Goal: Task Accomplishment & Management: Manage account settings

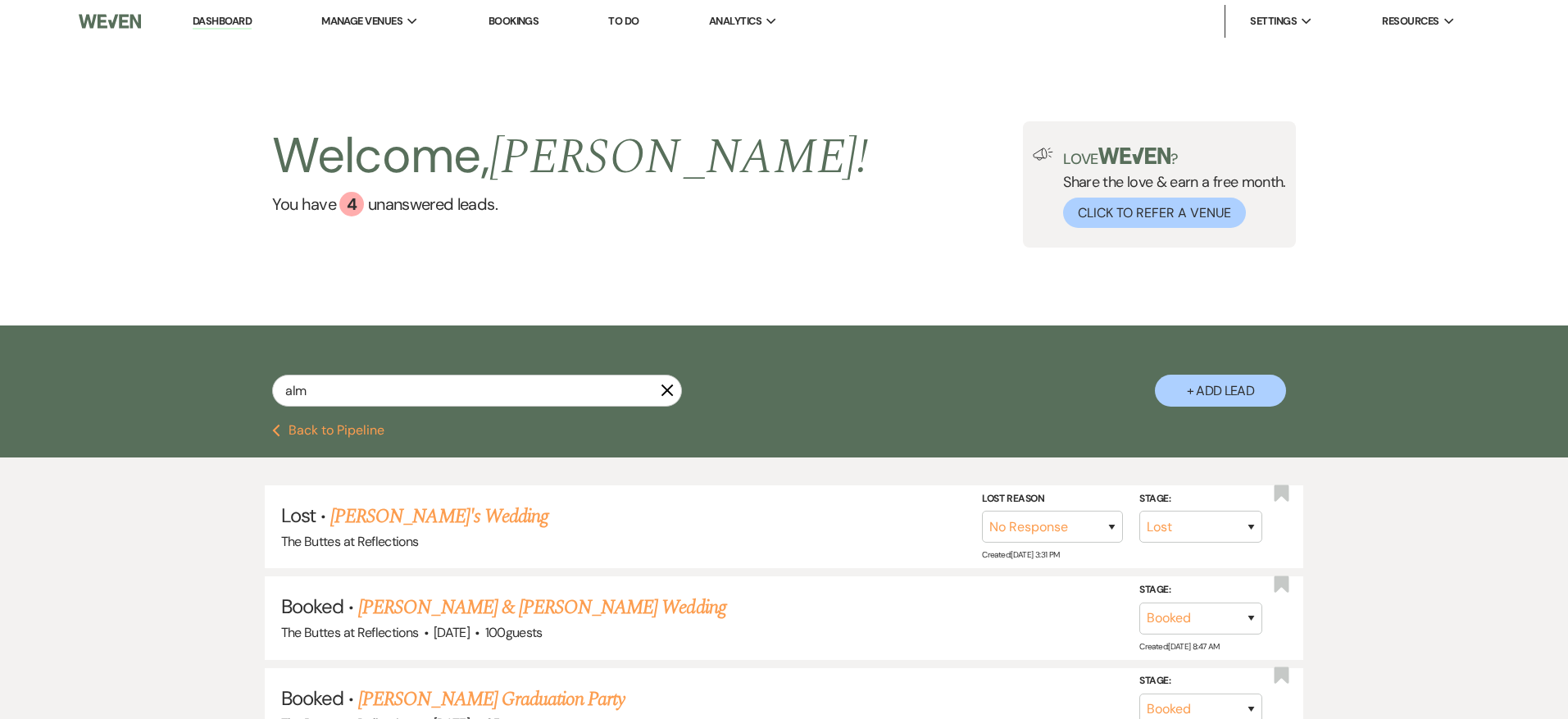
select select "8"
select select "5"
select select "8"
select select "5"
select select "8"
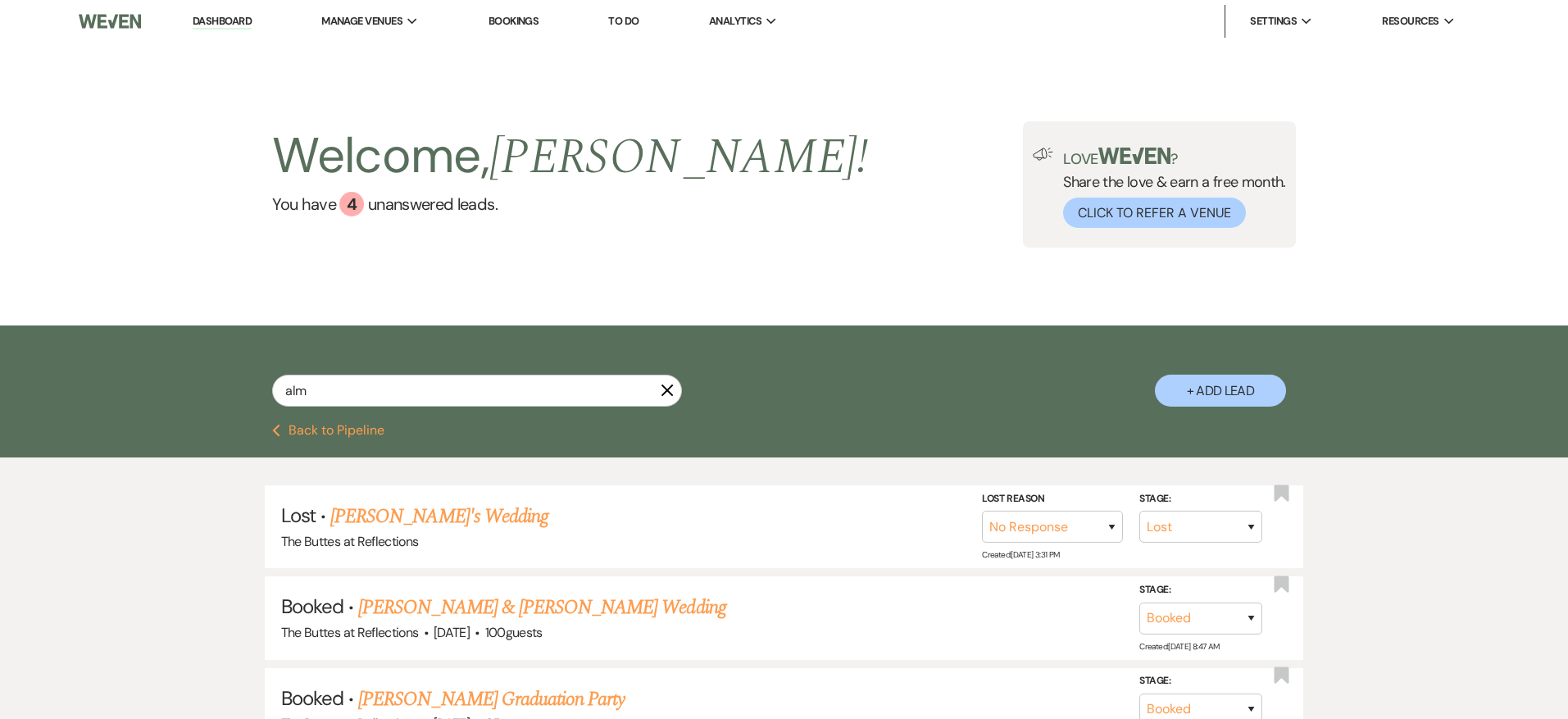
select select "5"
select select "8"
select select "5"
select select "8"
select select "5"
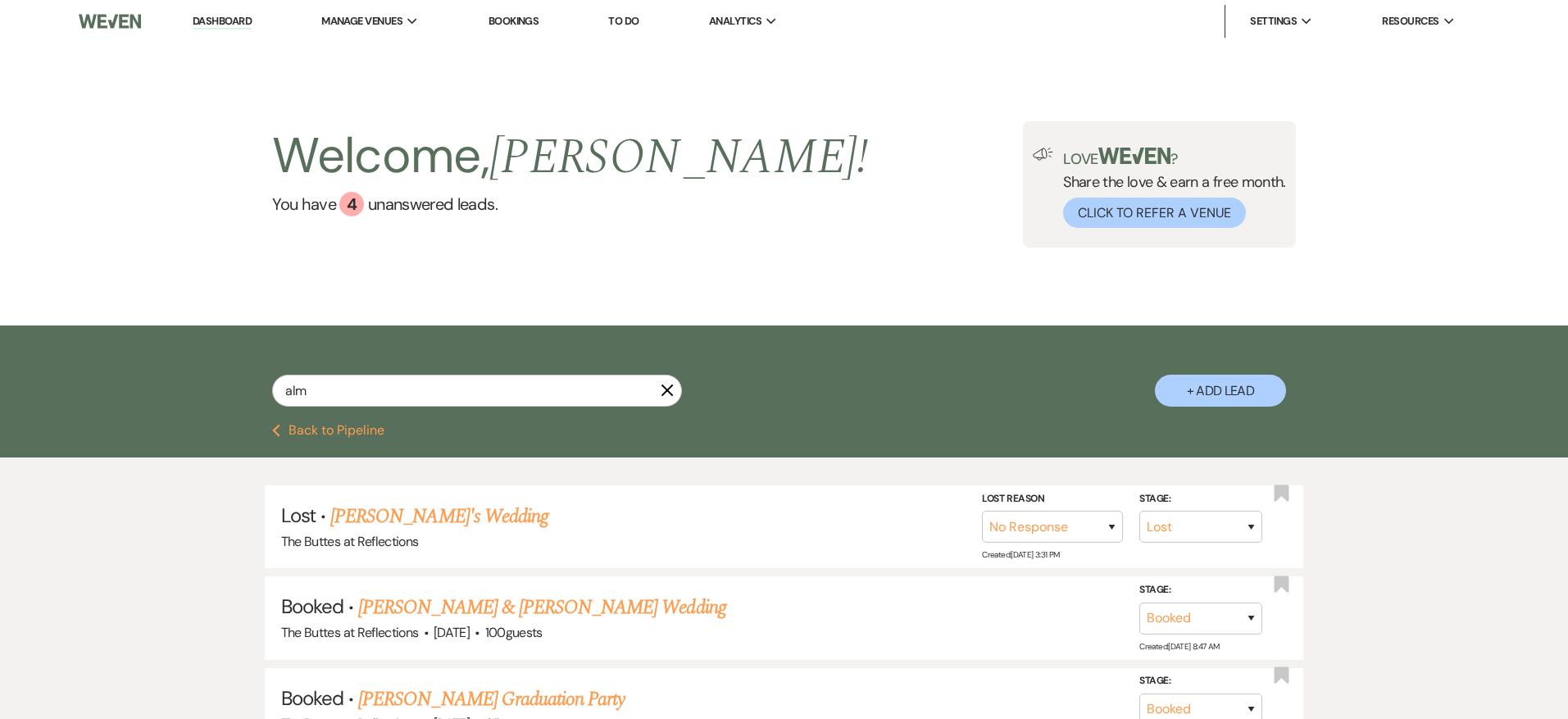
drag, startPoint x: 303, startPoint y: 398, endPoint x: 247, endPoint y: 391, distance: 56.4
click at [247, 391] on div "alm X + Add Lead" at bounding box center [784, 376] width 1180 height 86
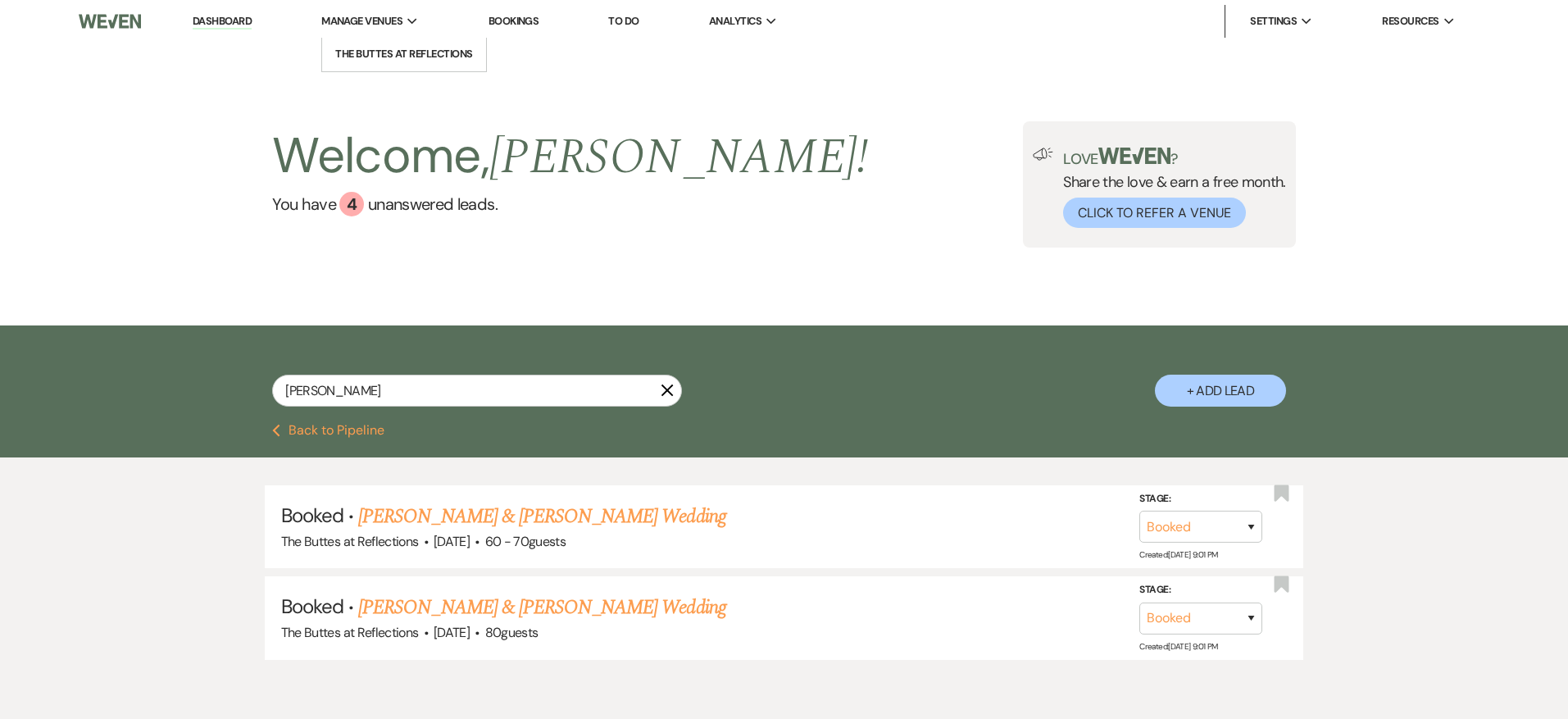
type input "[PERSON_NAME]"
click at [214, 20] on link "Dashboard" at bounding box center [222, 22] width 59 height 16
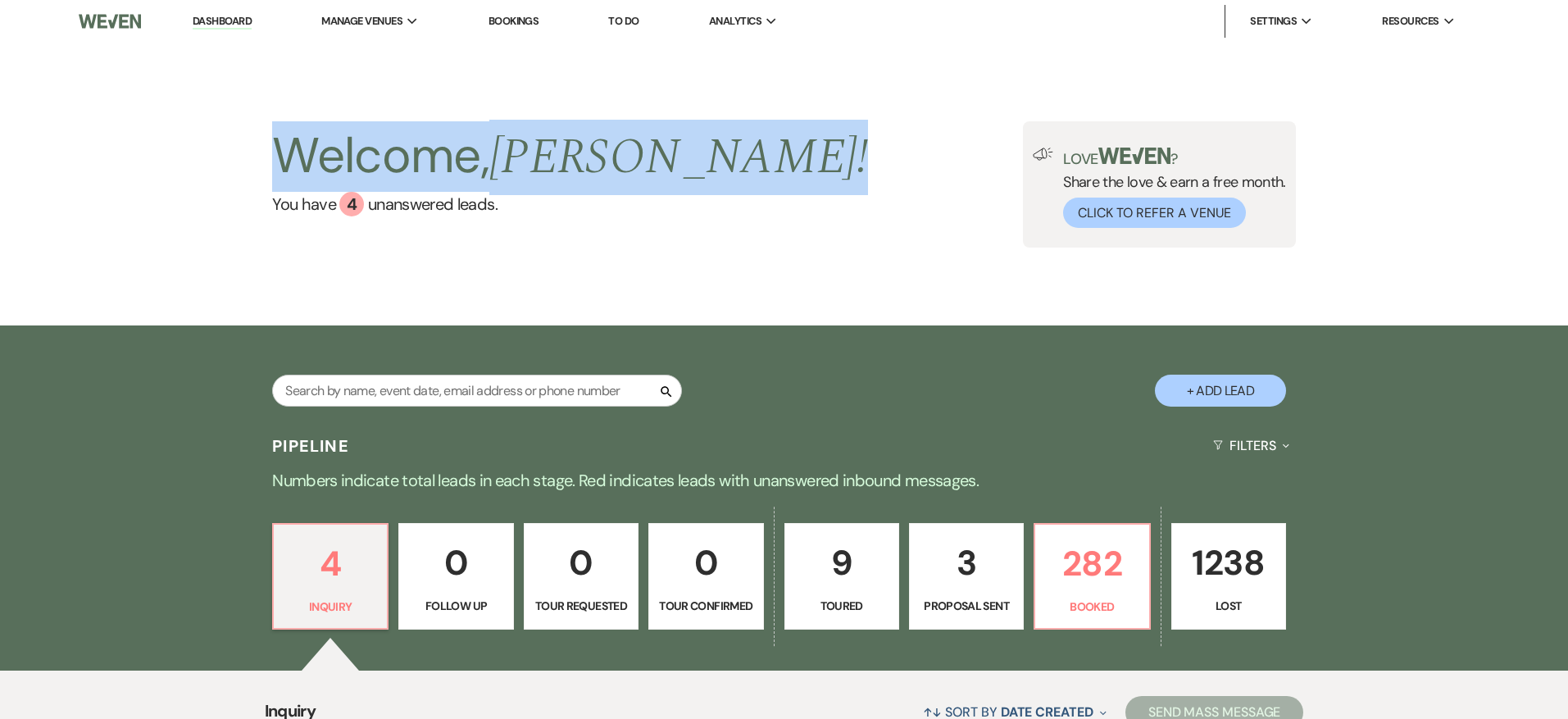
drag, startPoint x: 619, startPoint y: 165, endPoint x: 284, endPoint y: 168, distance: 335.0
click at [284, 168] on div "Welcome, [PERSON_NAME] ! You have 4 unanswered lead s . Love ? Share the love &…" at bounding box center [784, 184] width 1180 height 126
click at [1049, 588] on p "282" at bounding box center [1091, 563] width 94 height 55
select select "8"
select select "11"
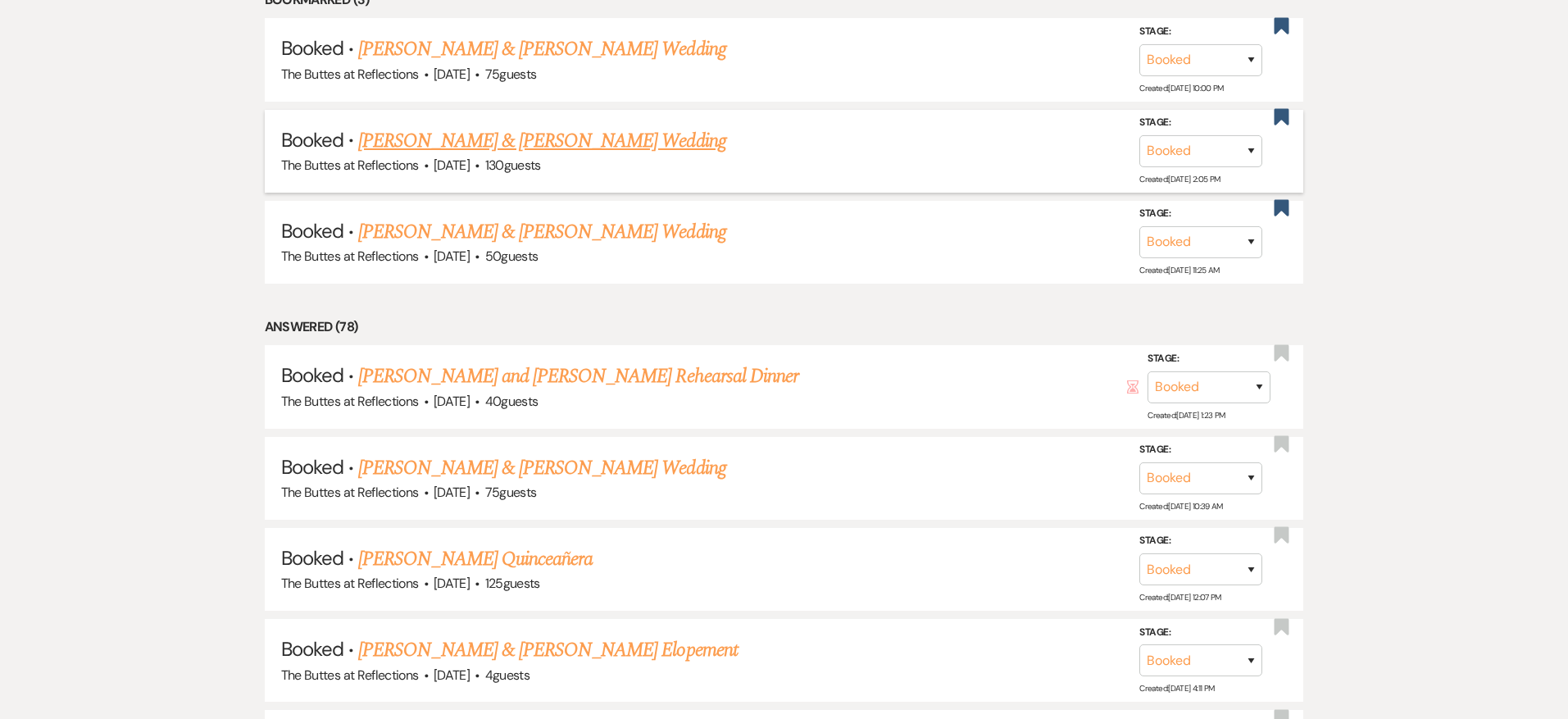
scroll to position [1439, 0]
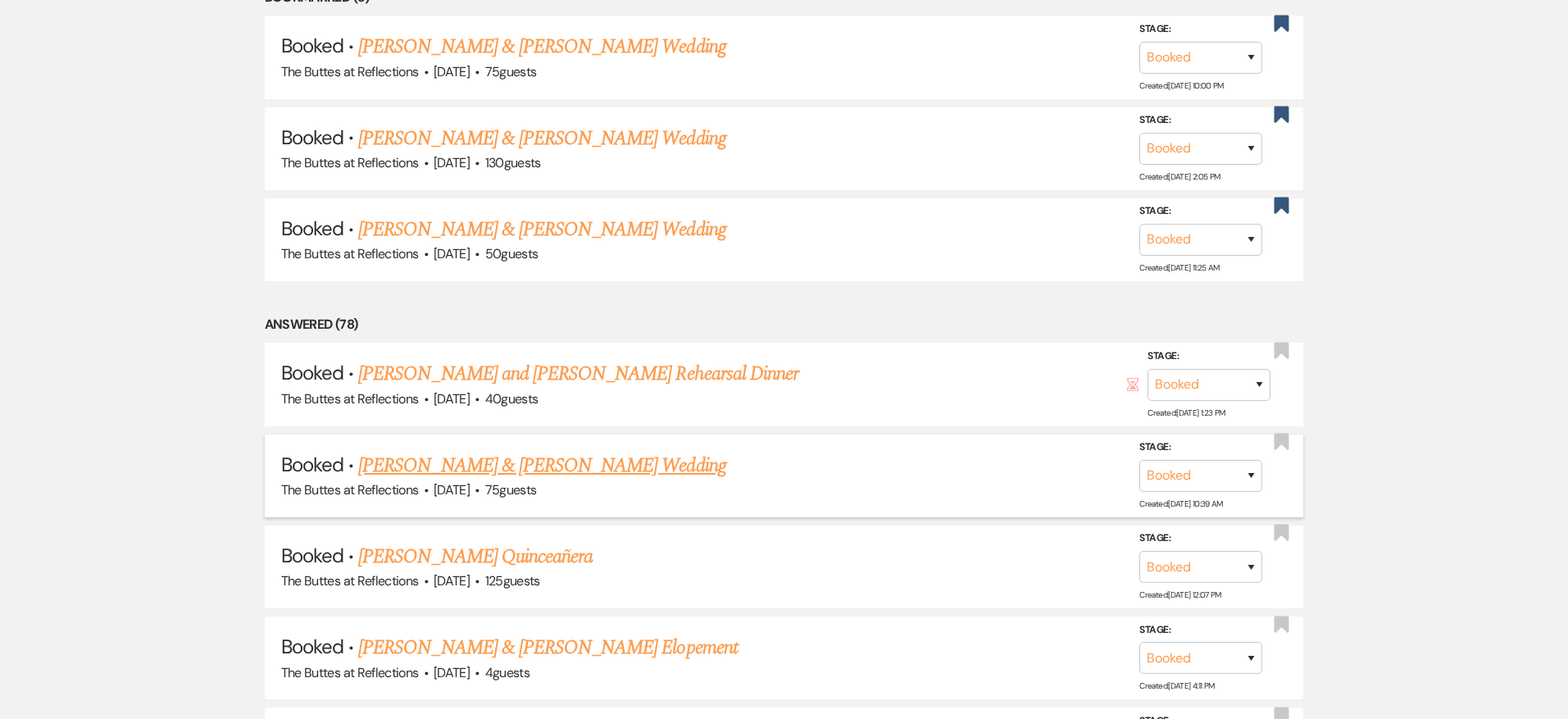
click at [537, 457] on link "[PERSON_NAME] & [PERSON_NAME] Wedding" at bounding box center [541, 465] width 367 height 30
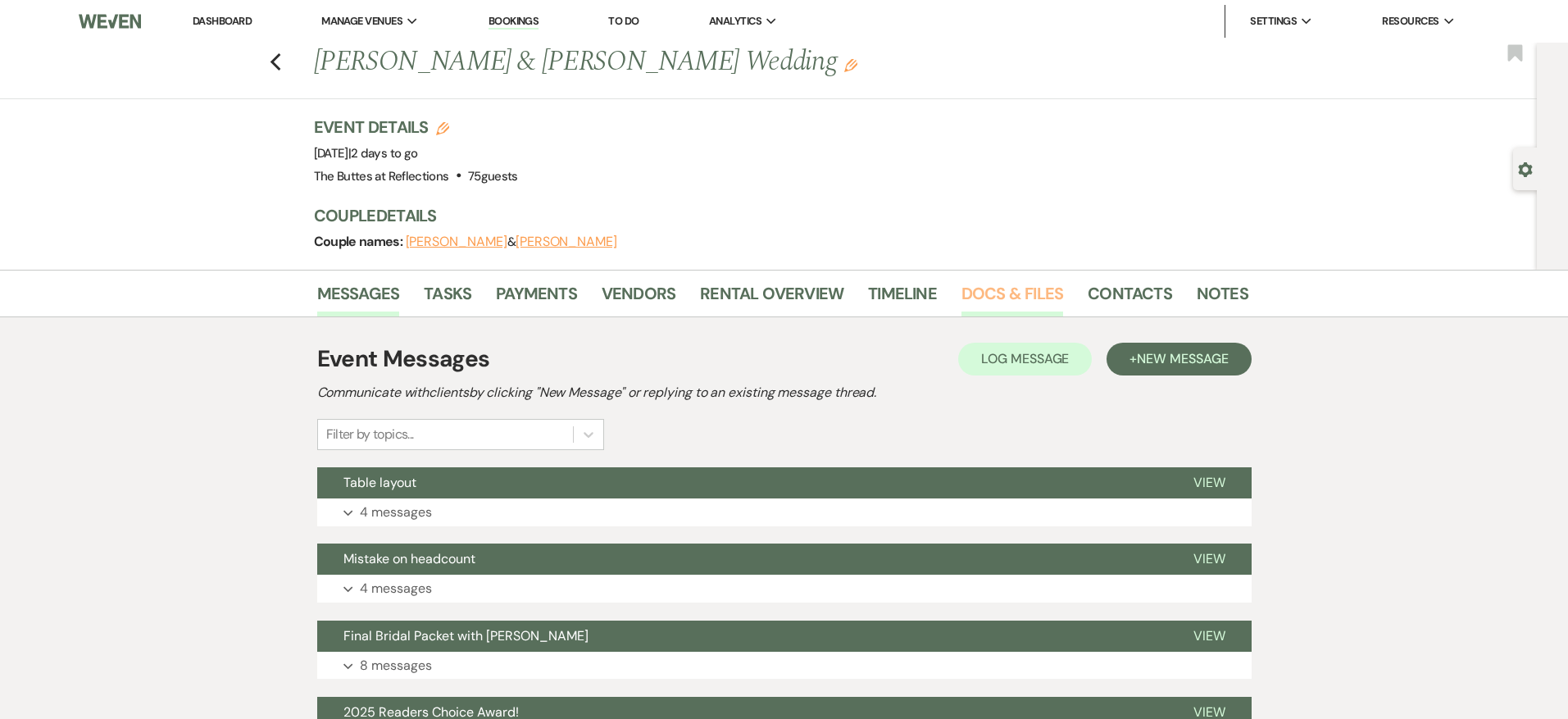
click at [972, 288] on link "Docs & Files" at bounding box center [1011, 299] width 102 height 36
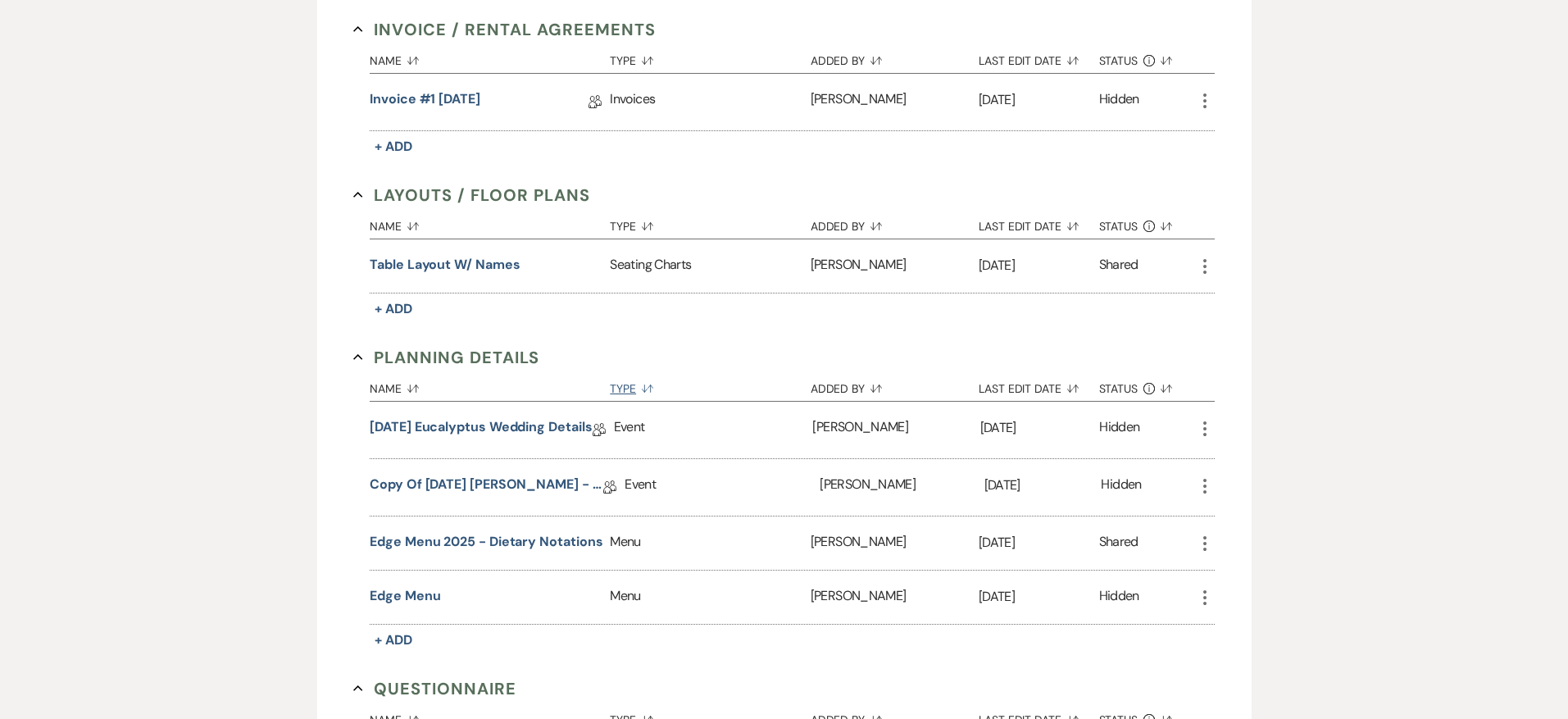
scroll to position [471, 0]
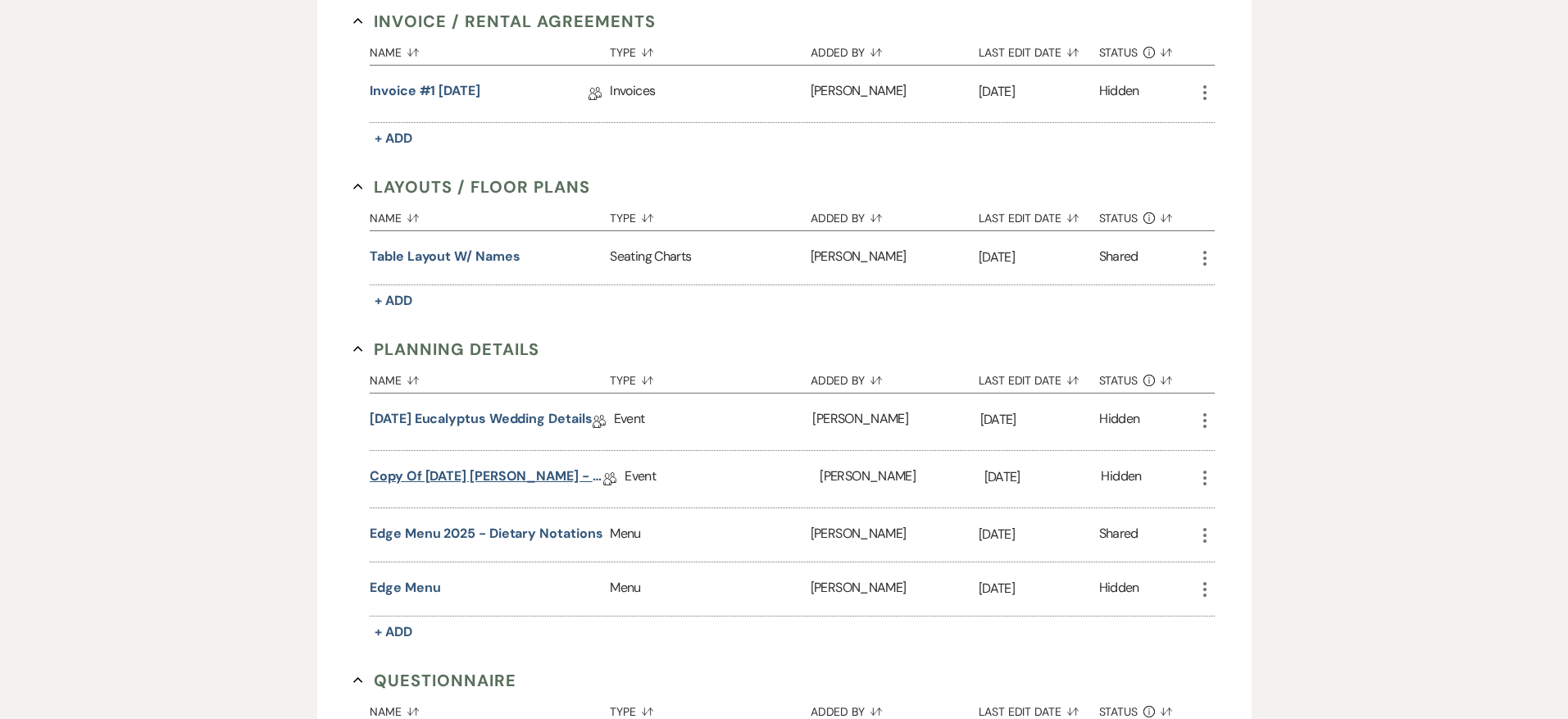
click at [528, 478] on link "Copy of [DATE] [PERSON_NAME] - Eucalyptus Wedding Details" at bounding box center [486, 478] width 234 height 25
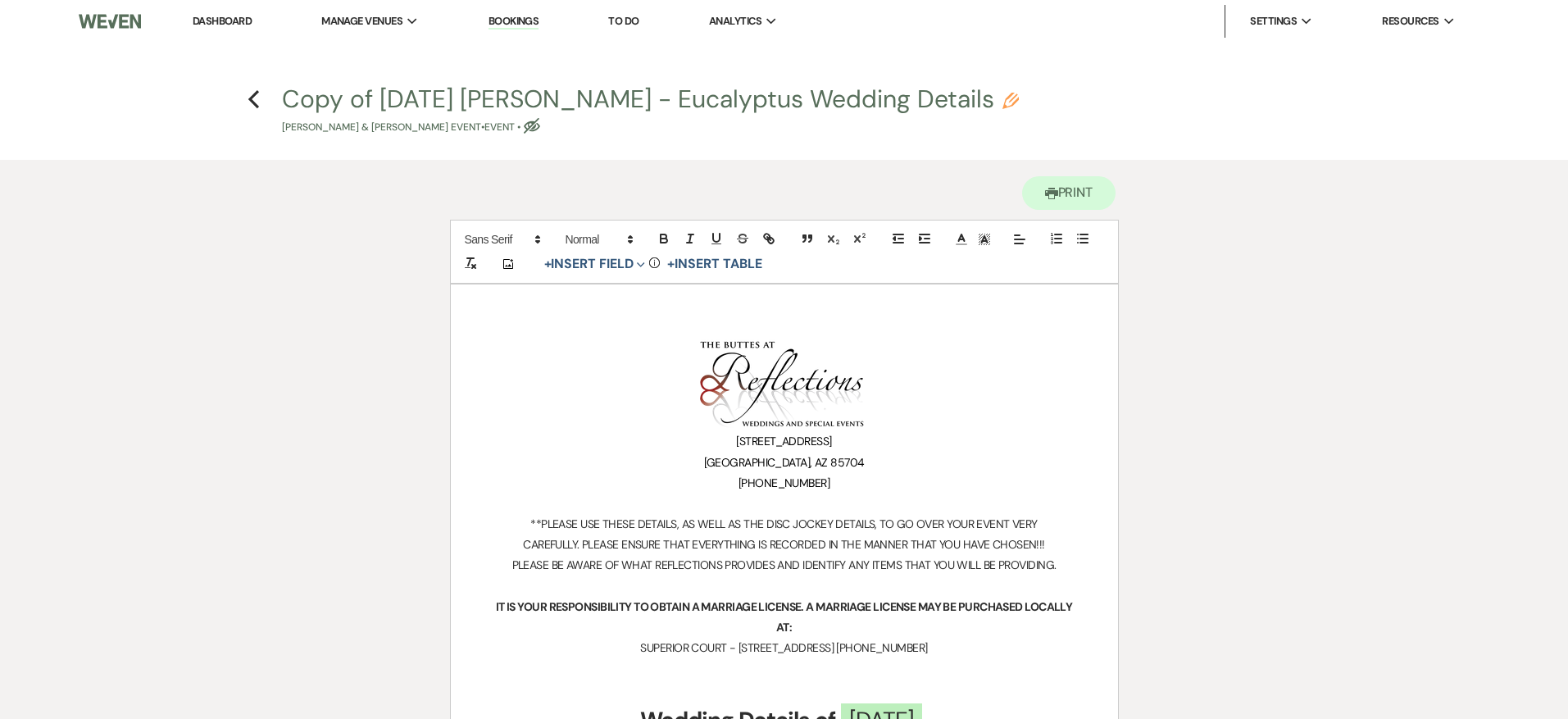
click at [220, 17] on link "Dashboard" at bounding box center [222, 21] width 59 height 14
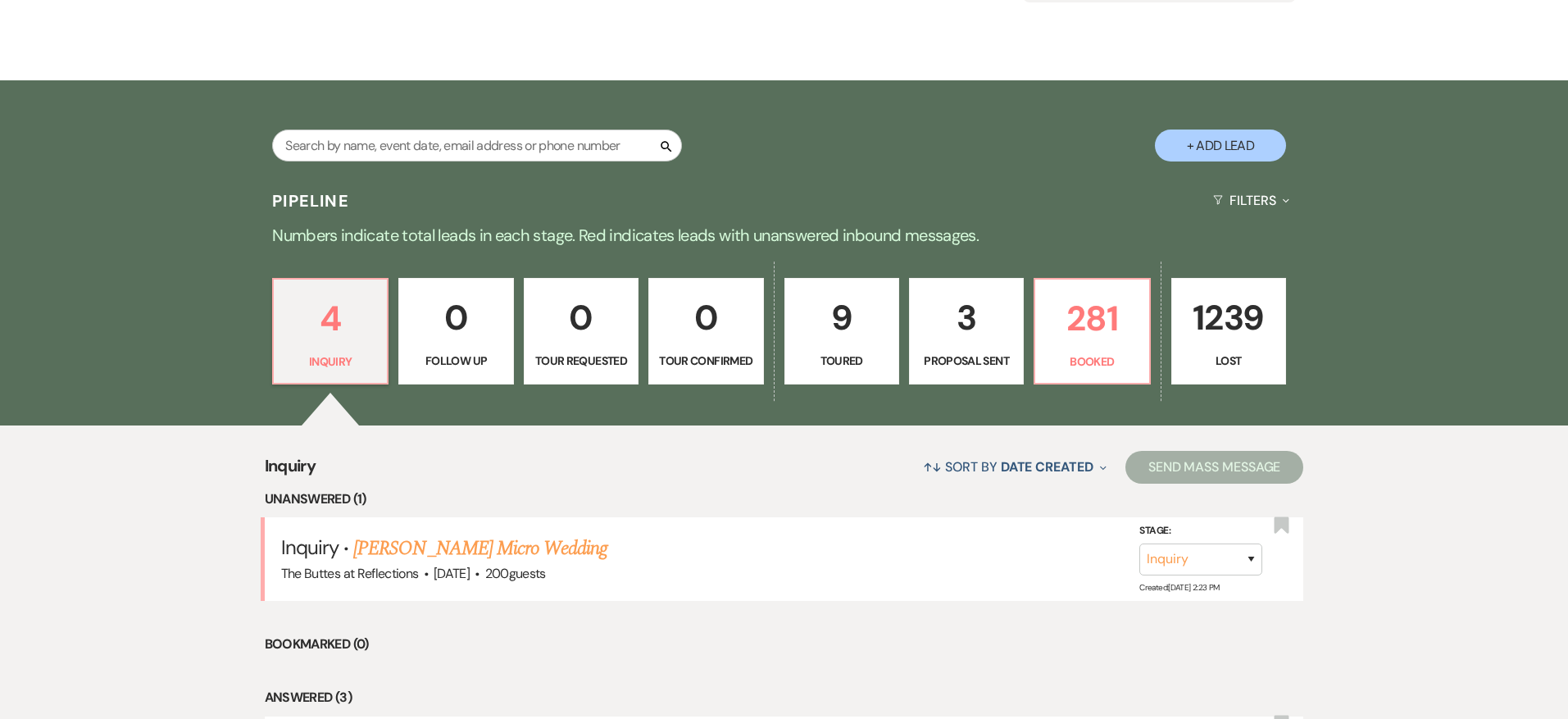
scroll to position [249, 0]
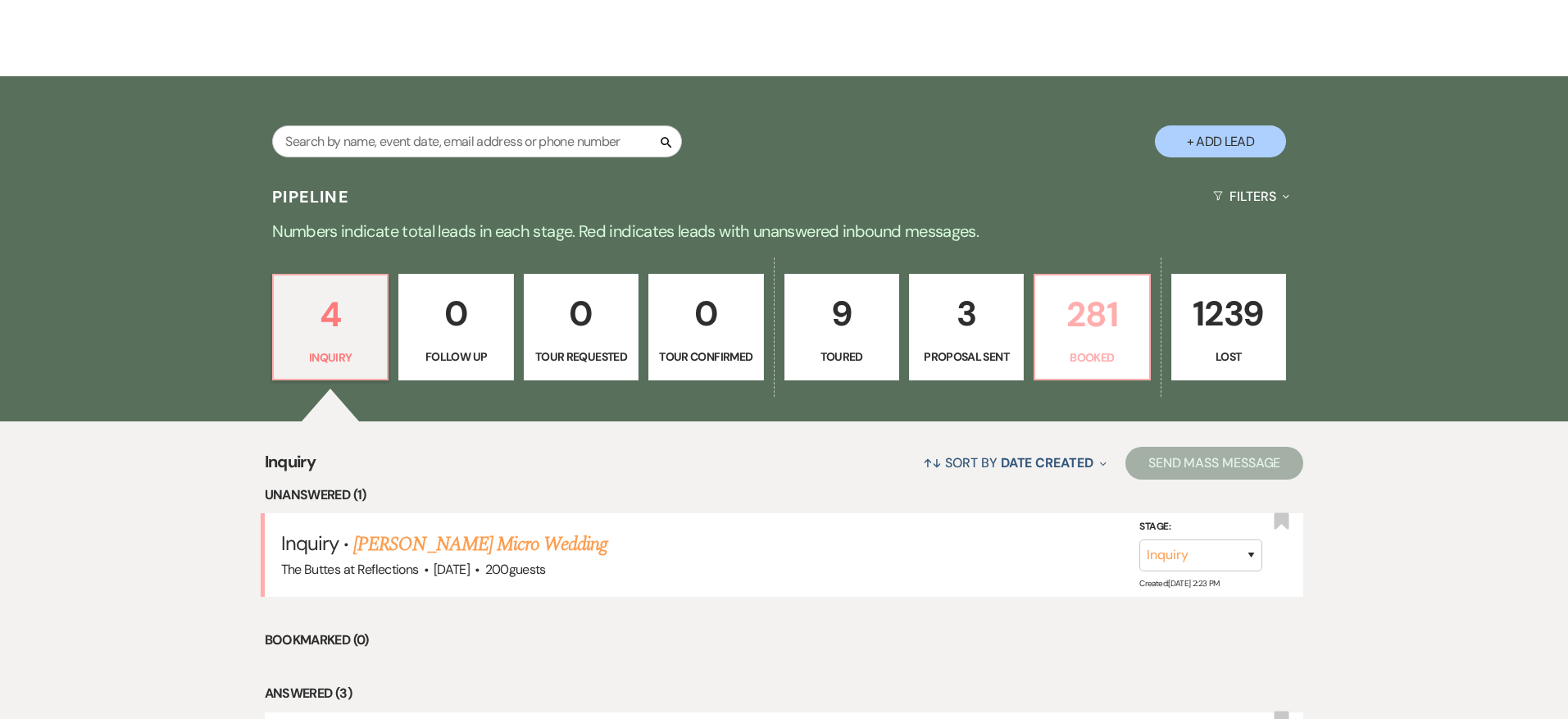
click at [1114, 312] on p "281" at bounding box center [1091, 313] width 94 height 55
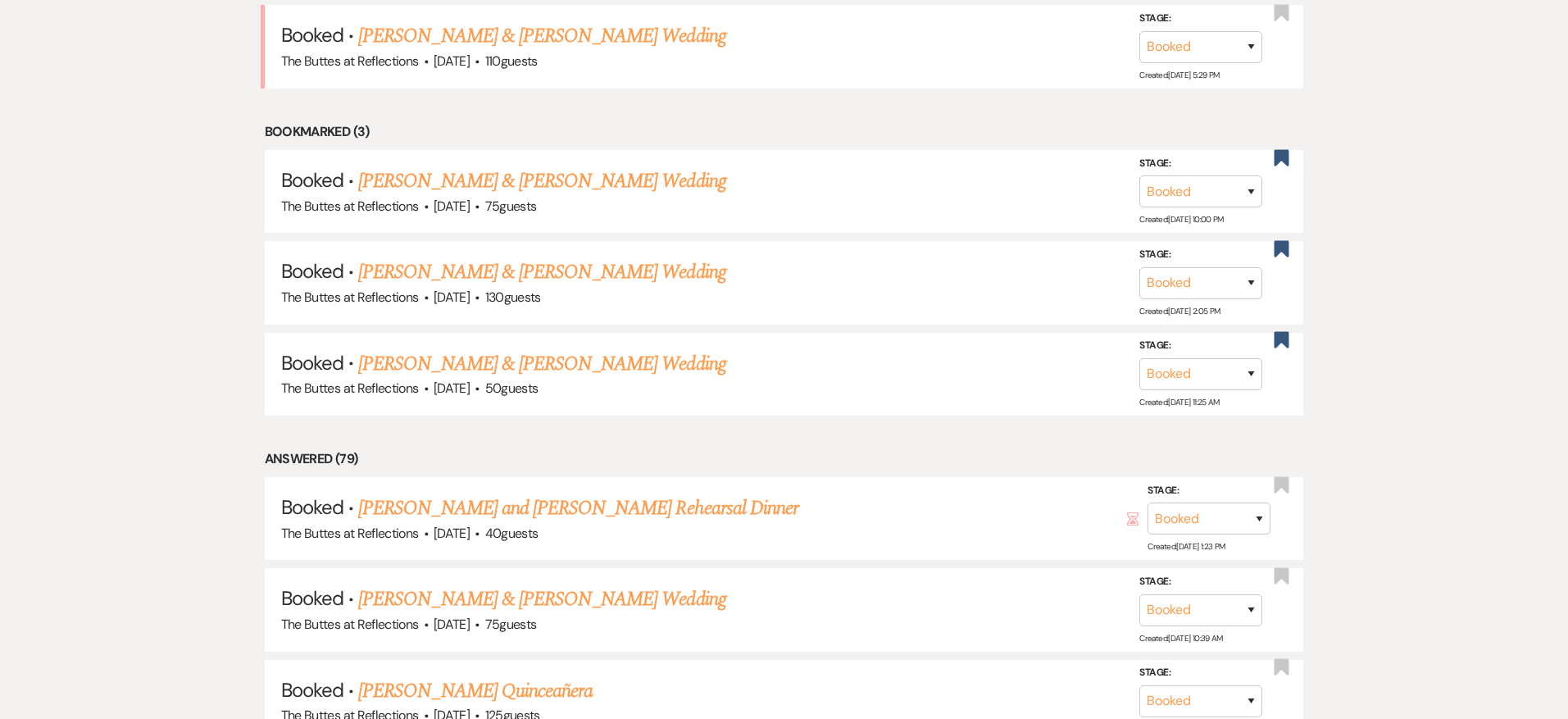
scroll to position [1353, 0]
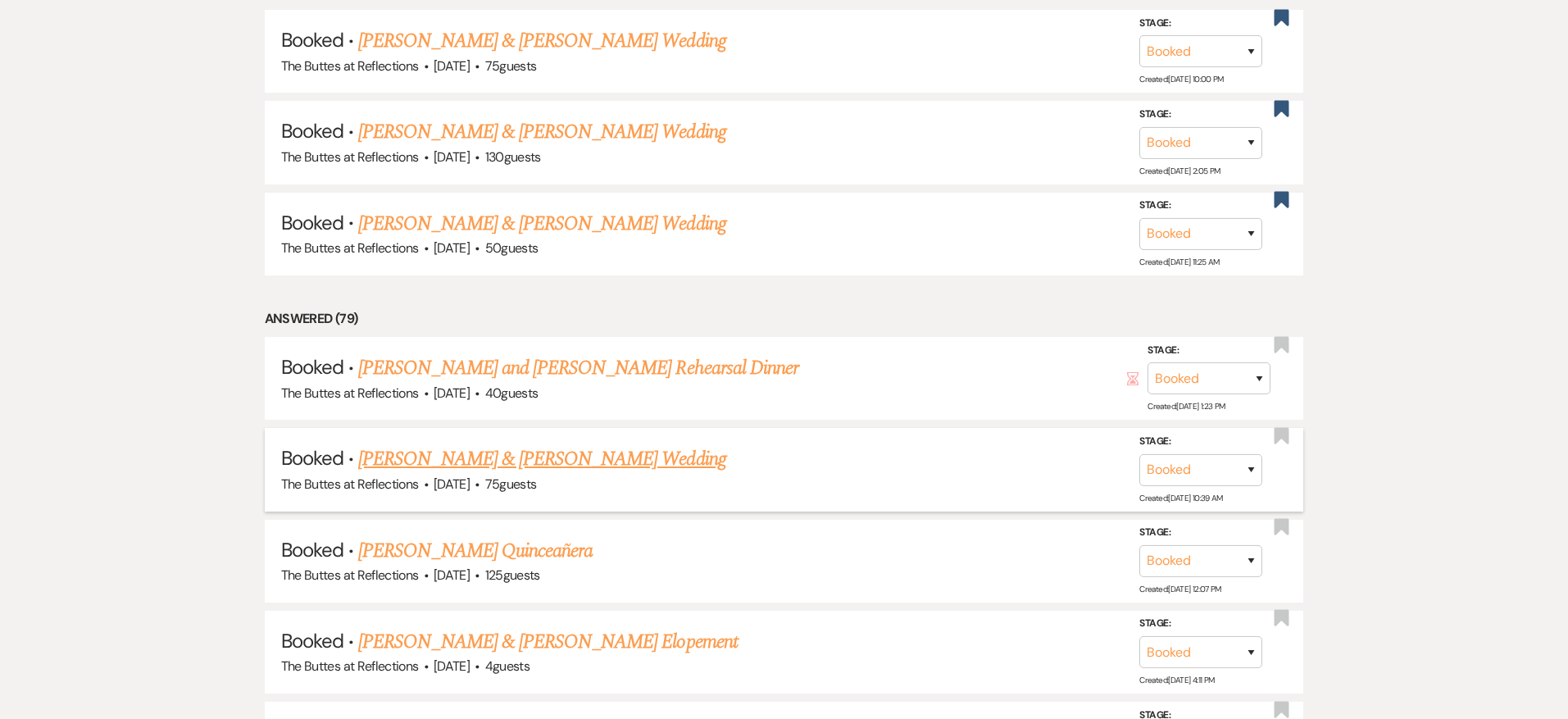
click at [594, 445] on link "[PERSON_NAME] & [PERSON_NAME] Wedding" at bounding box center [541, 459] width 367 height 30
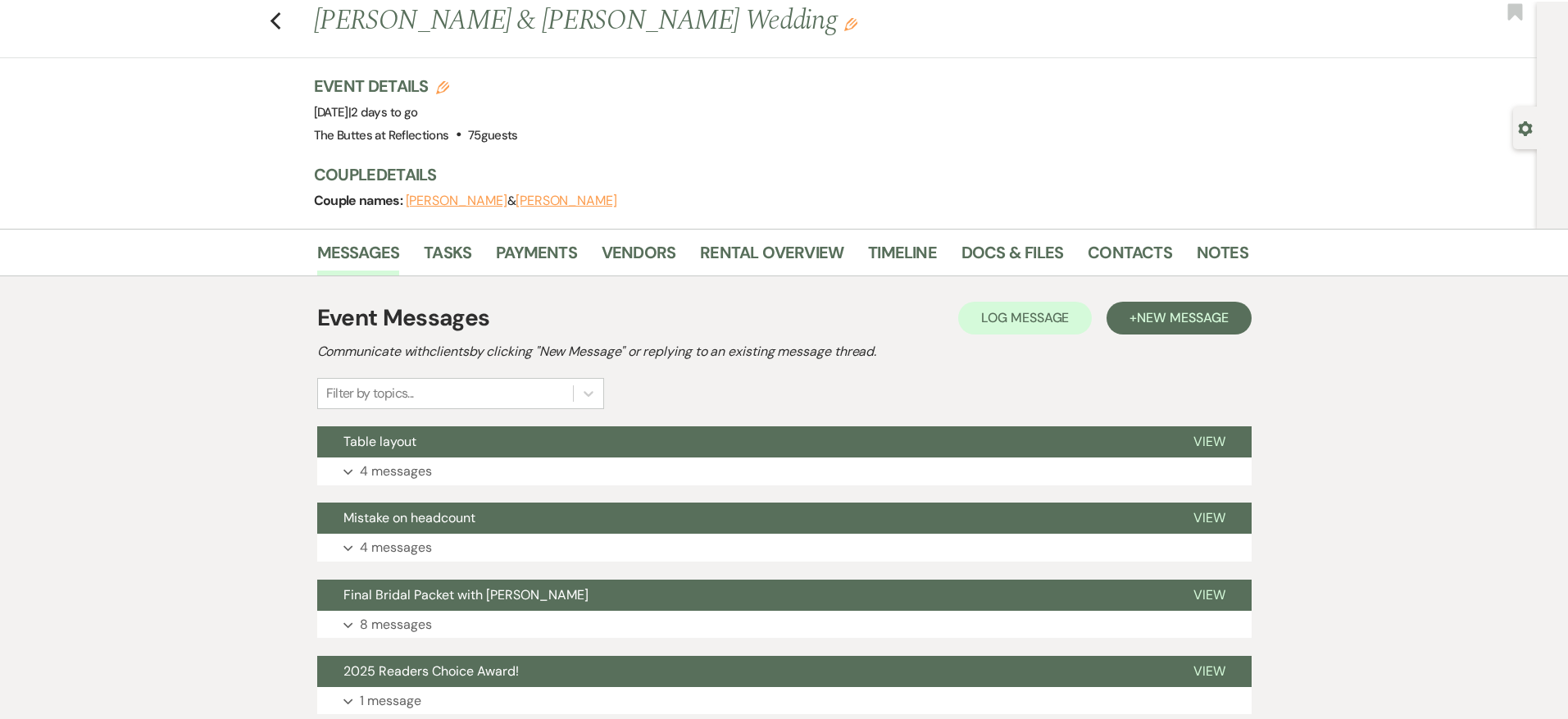
scroll to position [2, 0]
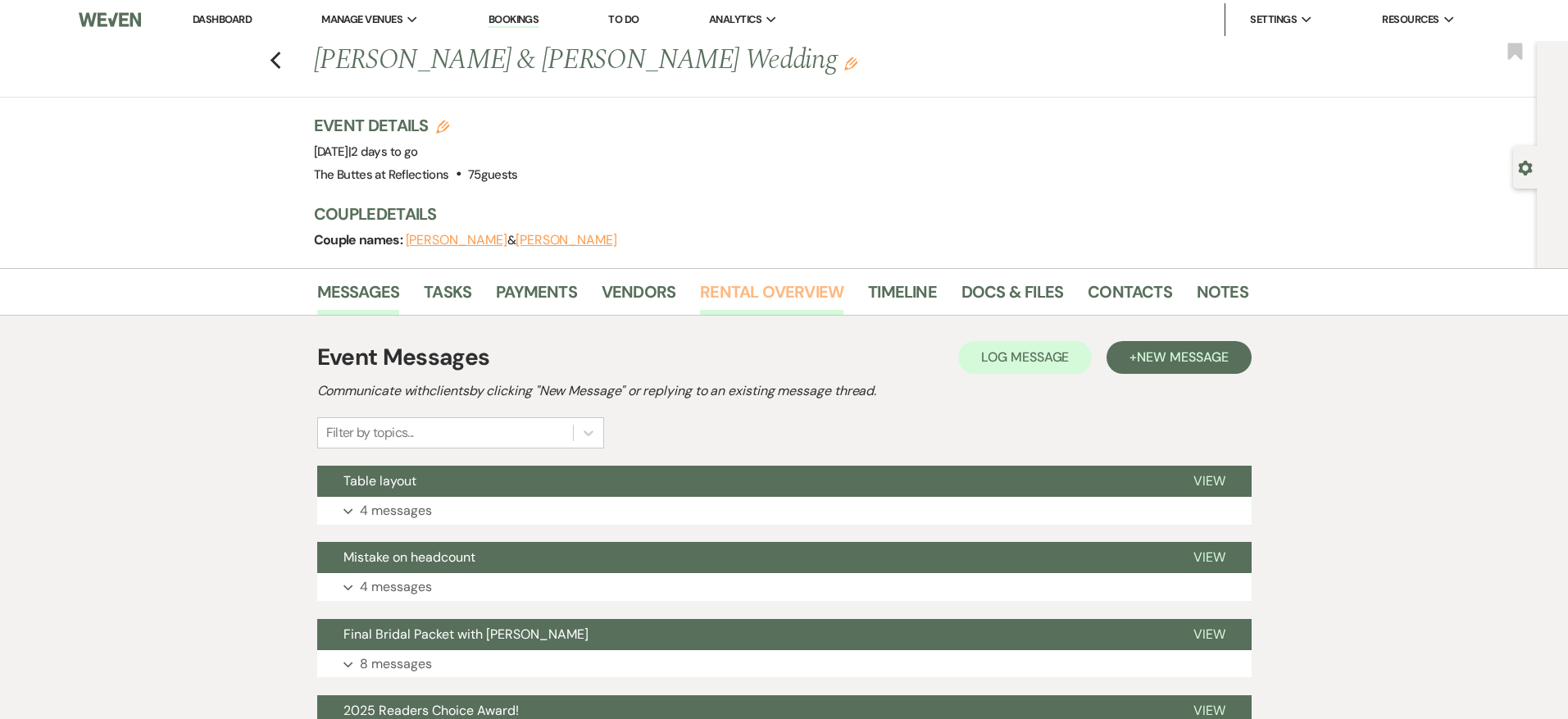
click at [728, 294] on link "Rental Overview" at bounding box center [771, 297] width 143 height 36
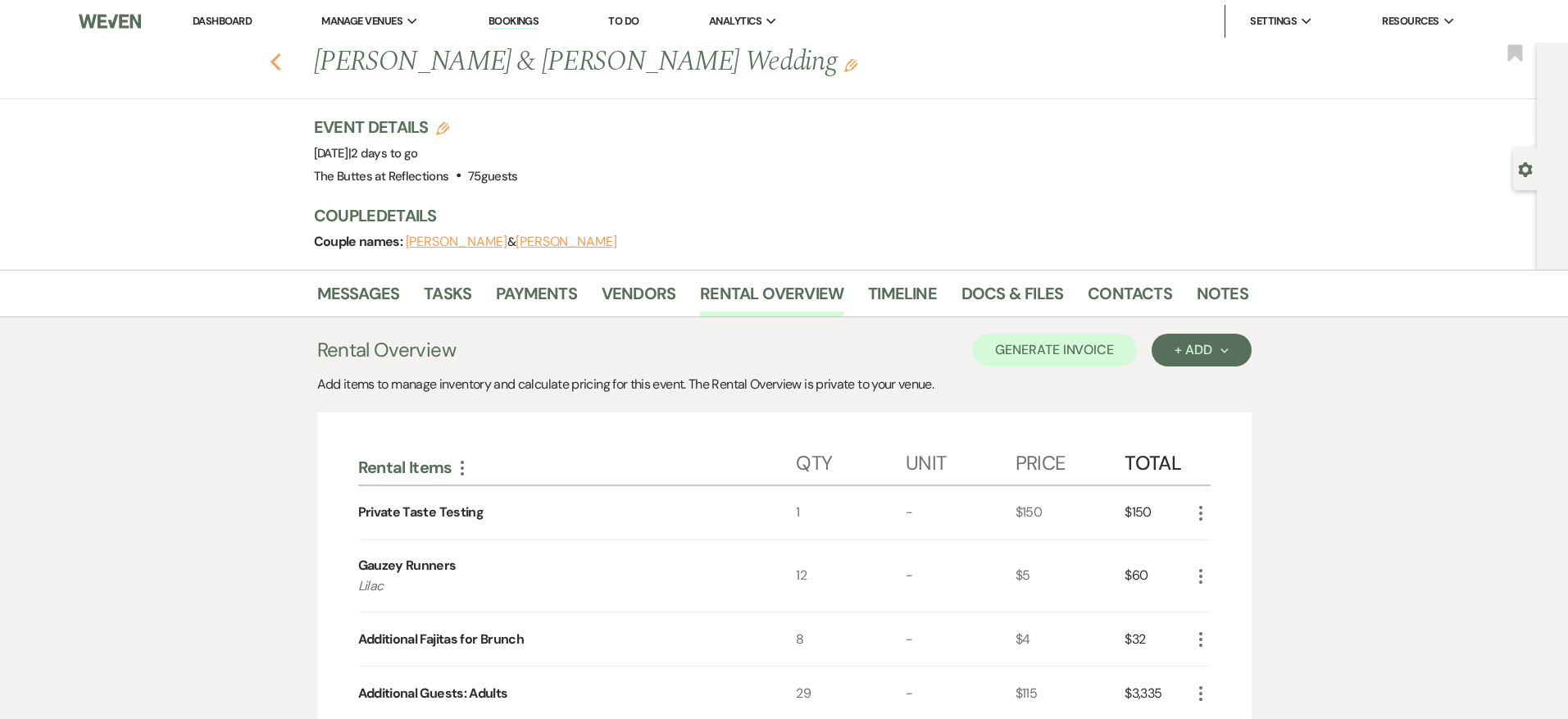
click at [274, 62] on icon "Previous" at bounding box center [276, 62] width 12 height 20
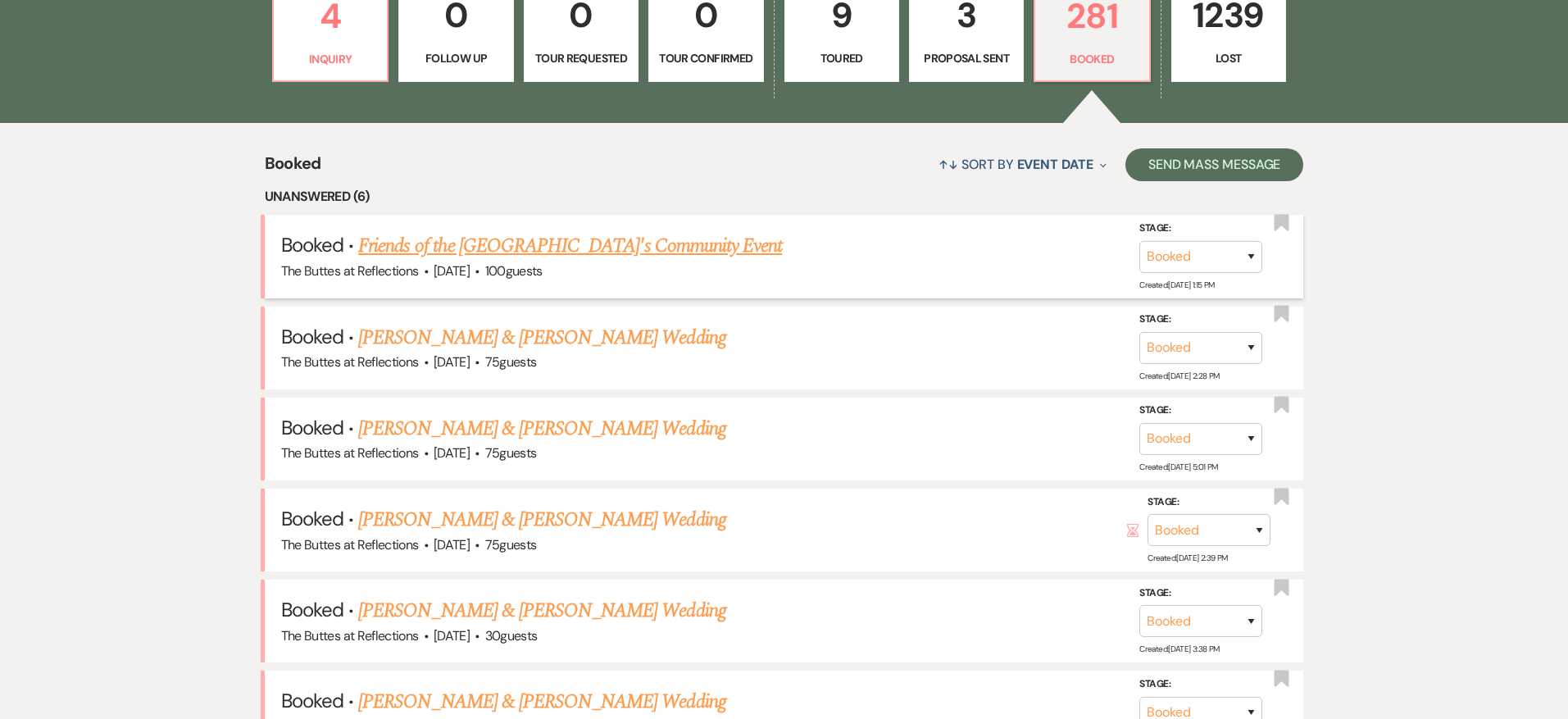
scroll to position [550, 0]
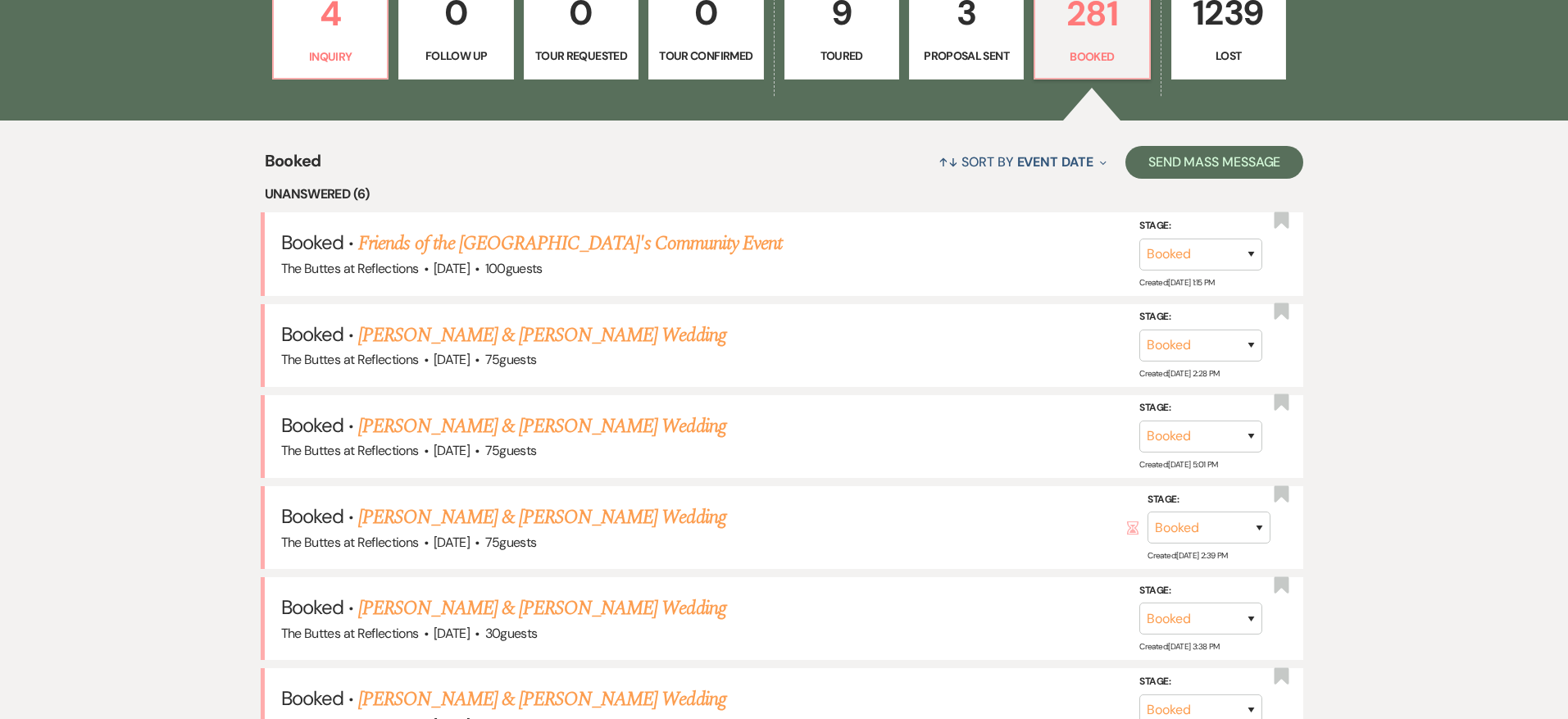
drag, startPoint x: 481, startPoint y: 238, endPoint x: 490, endPoint y: 231, distance: 11.4
click at [482, 237] on link "Friends of the [GEOGRAPHIC_DATA]'s Community Event" at bounding box center [570, 243] width 424 height 30
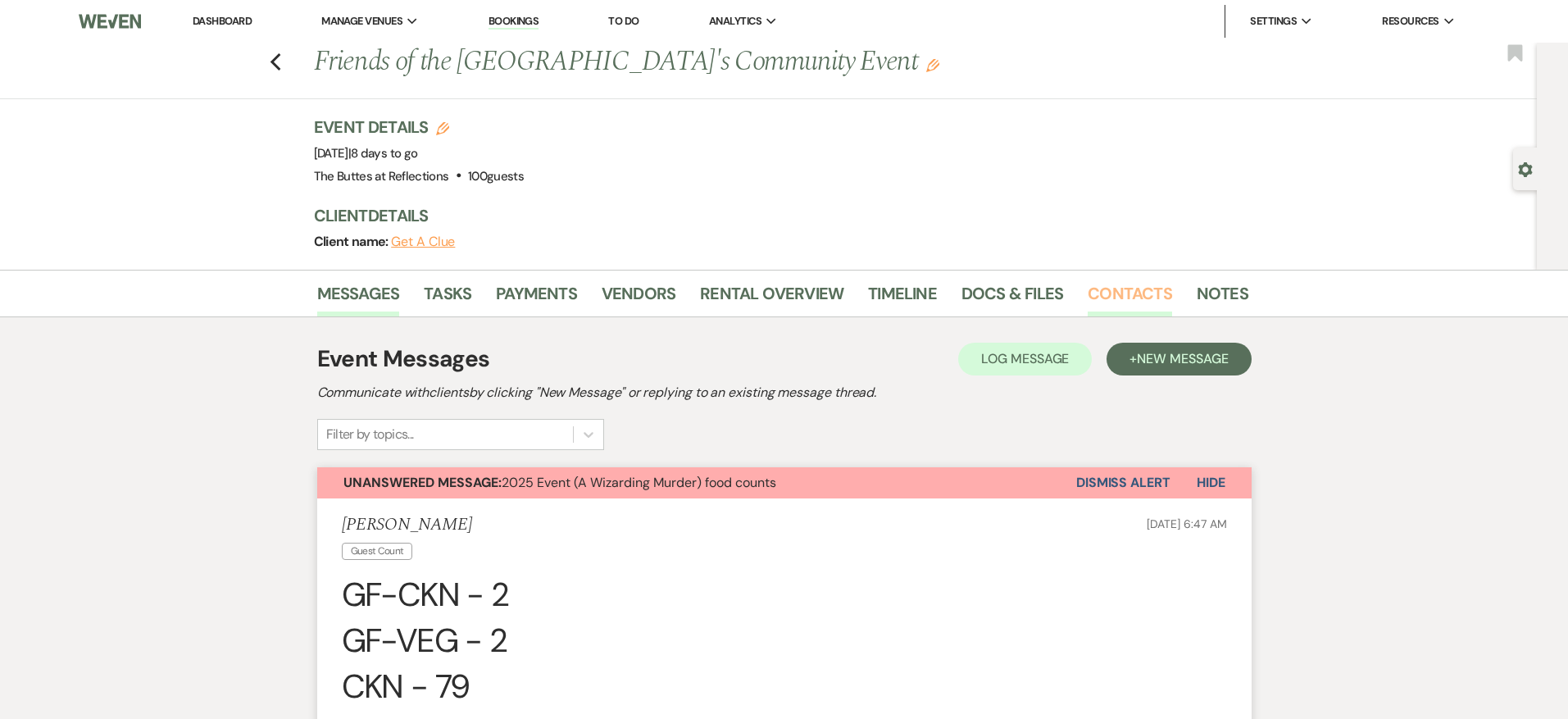
click at [1109, 295] on link "Contacts" at bounding box center [1130, 299] width 84 height 36
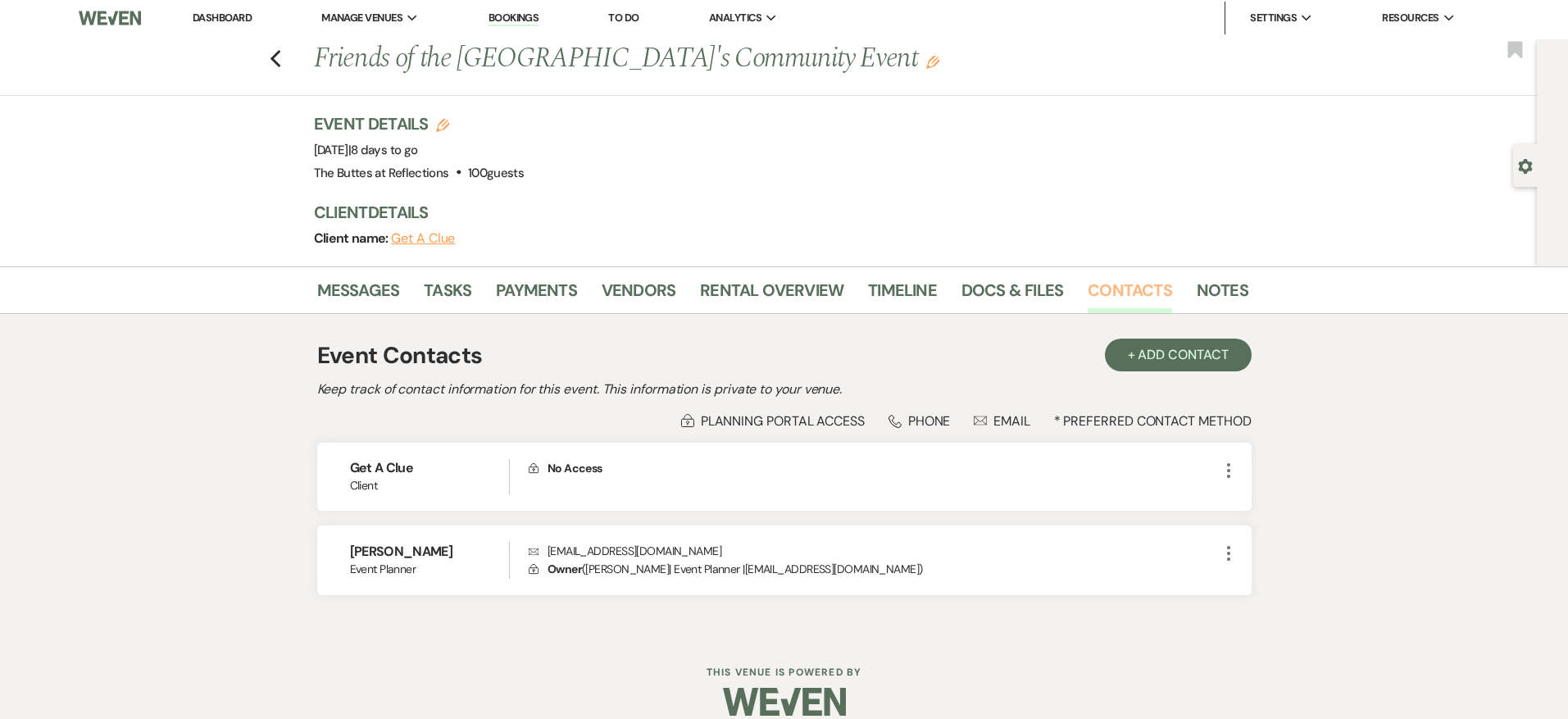
scroll to position [3, 0]
click at [754, 295] on link "Rental Overview" at bounding box center [771, 296] width 143 height 36
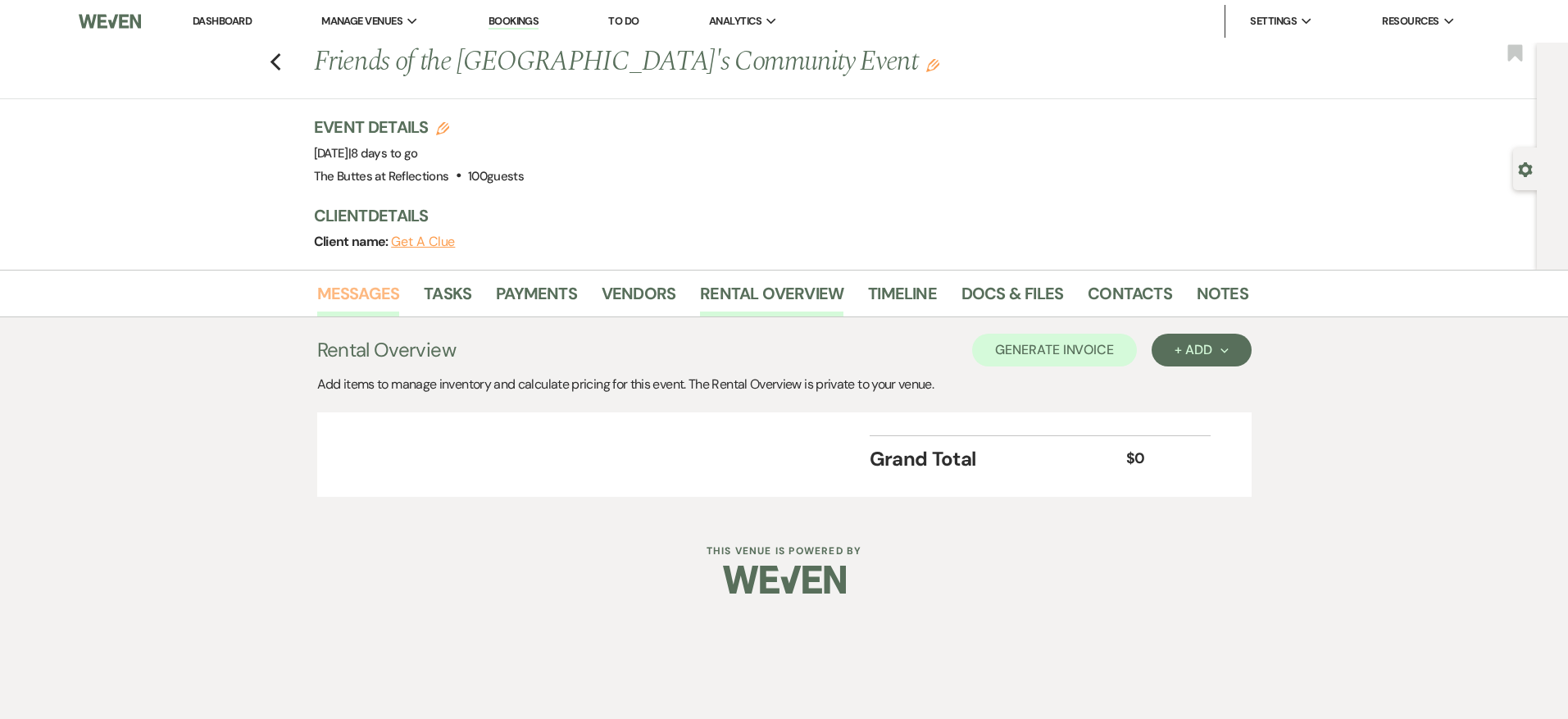
click at [365, 300] on link "Messages" at bounding box center [358, 299] width 82 height 36
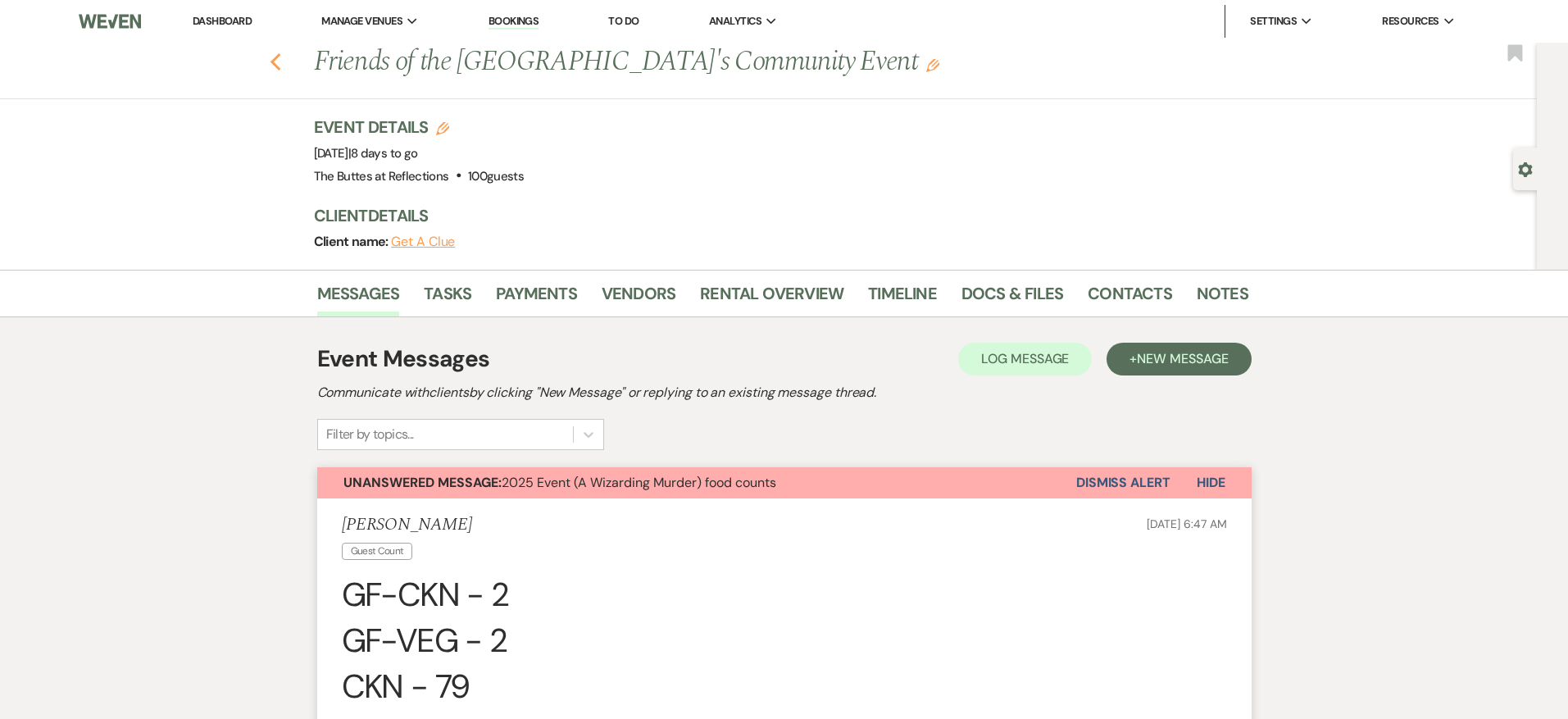
click at [271, 66] on icon "Previous" at bounding box center [276, 62] width 12 height 20
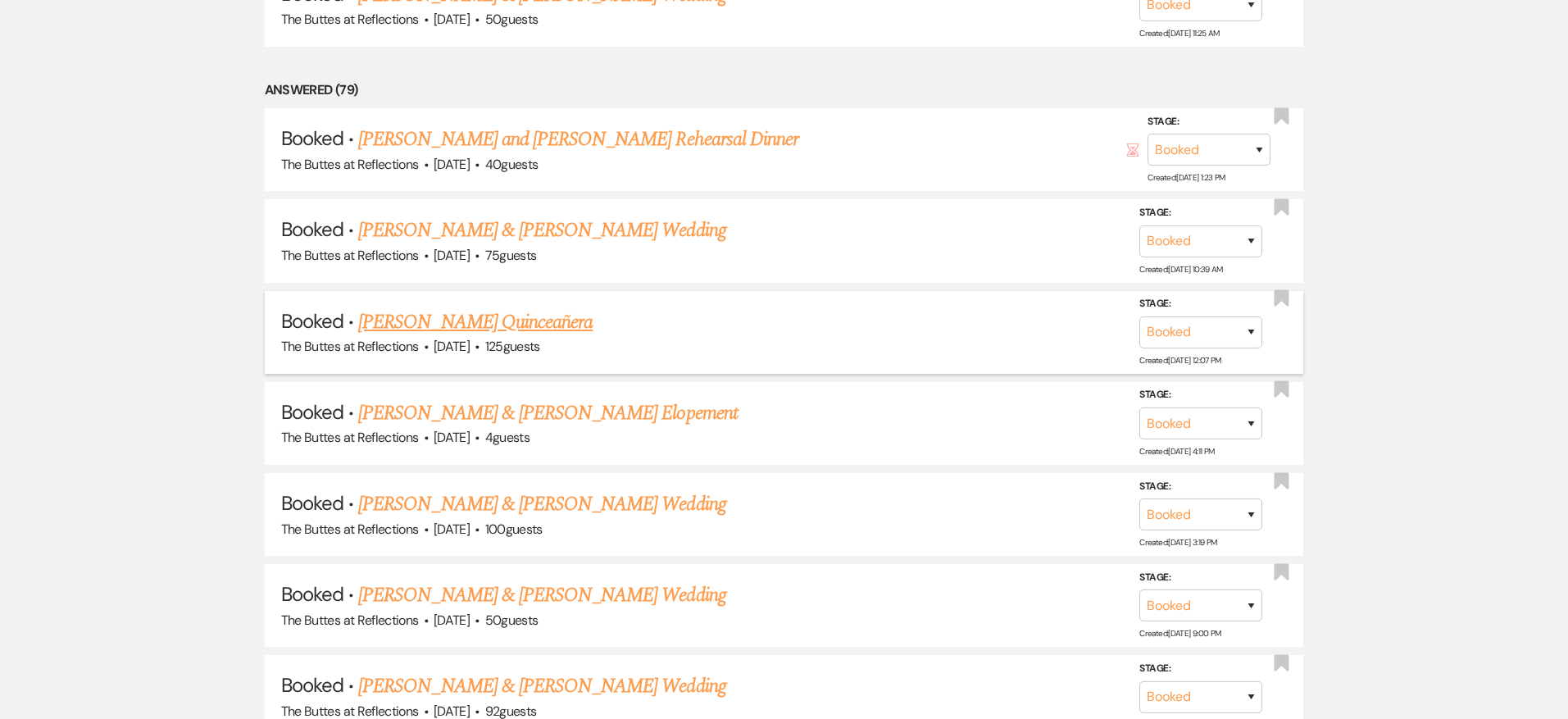
scroll to position [1586, 0]
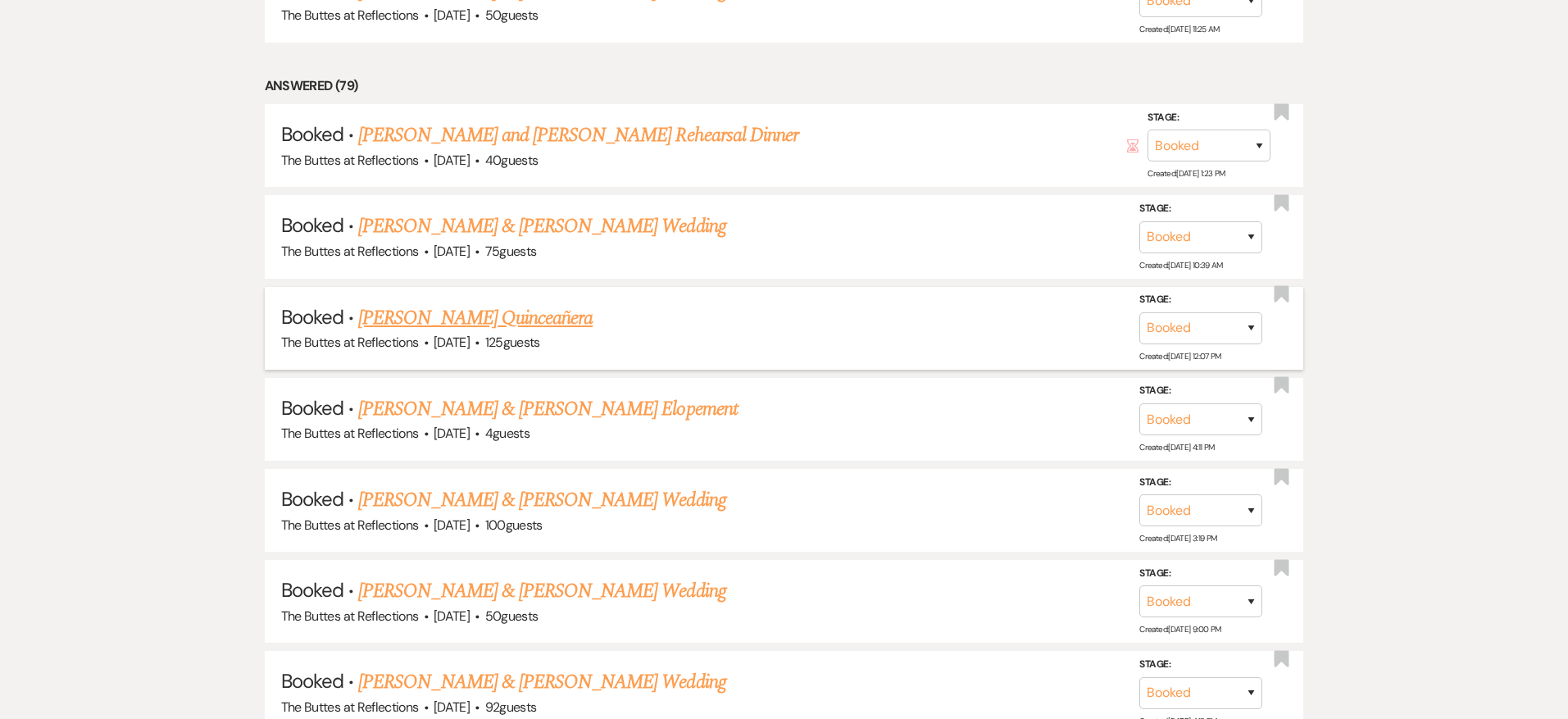
click at [444, 316] on link "[PERSON_NAME] Quinceañera" at bounding box center [475, 318] width 234 height 30
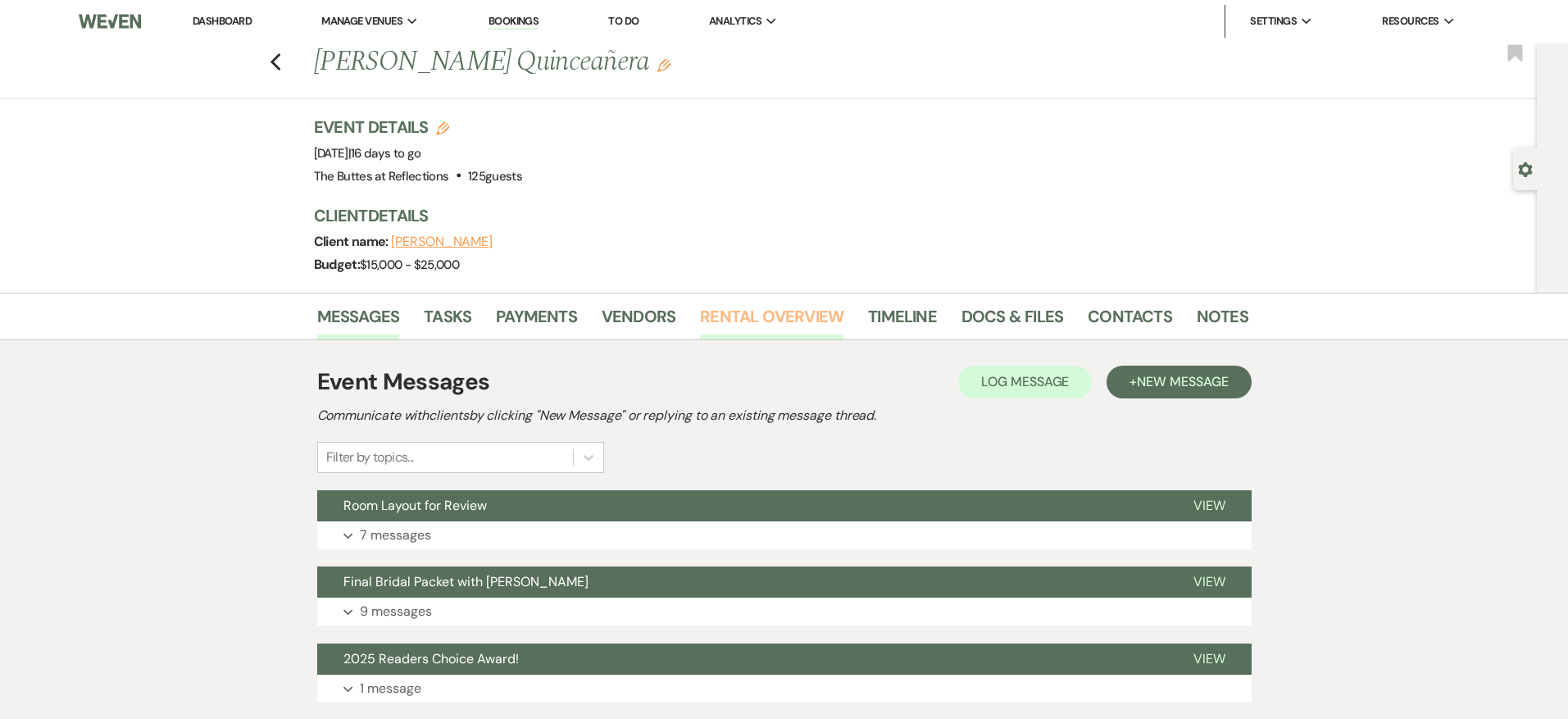
click at [723, 307] on link "Rental Overview" at bounding box center [771, 321] width 143 height 36
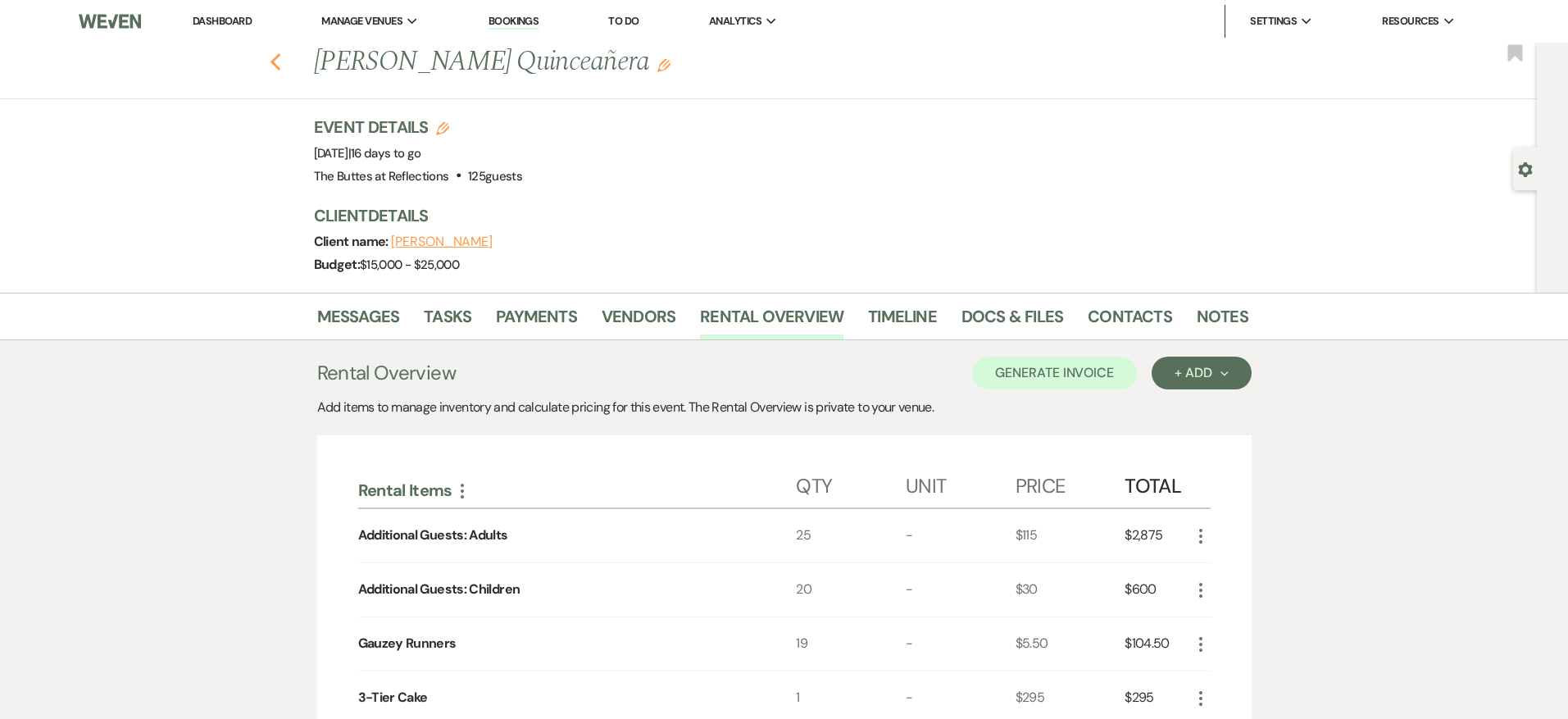
click at [280, 65] on icon "Previous" at bounding box center [276, 62] width 12 height 20
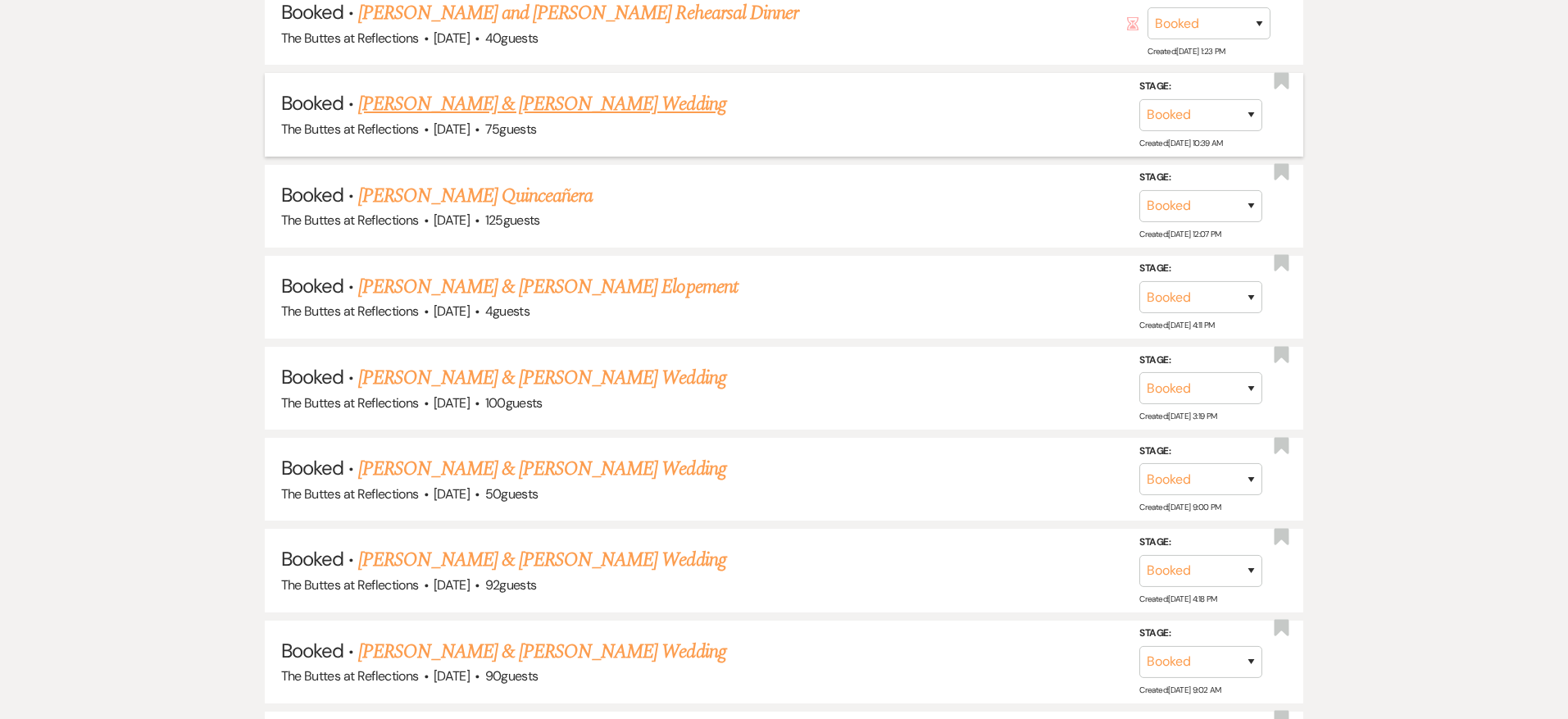
scroll to position [1709, 0]
click at [421, 365] on link "[PERSON_NAME] & [PERSON_NAME] Wedding" at bounding box center [541, 377] width 367 height 30
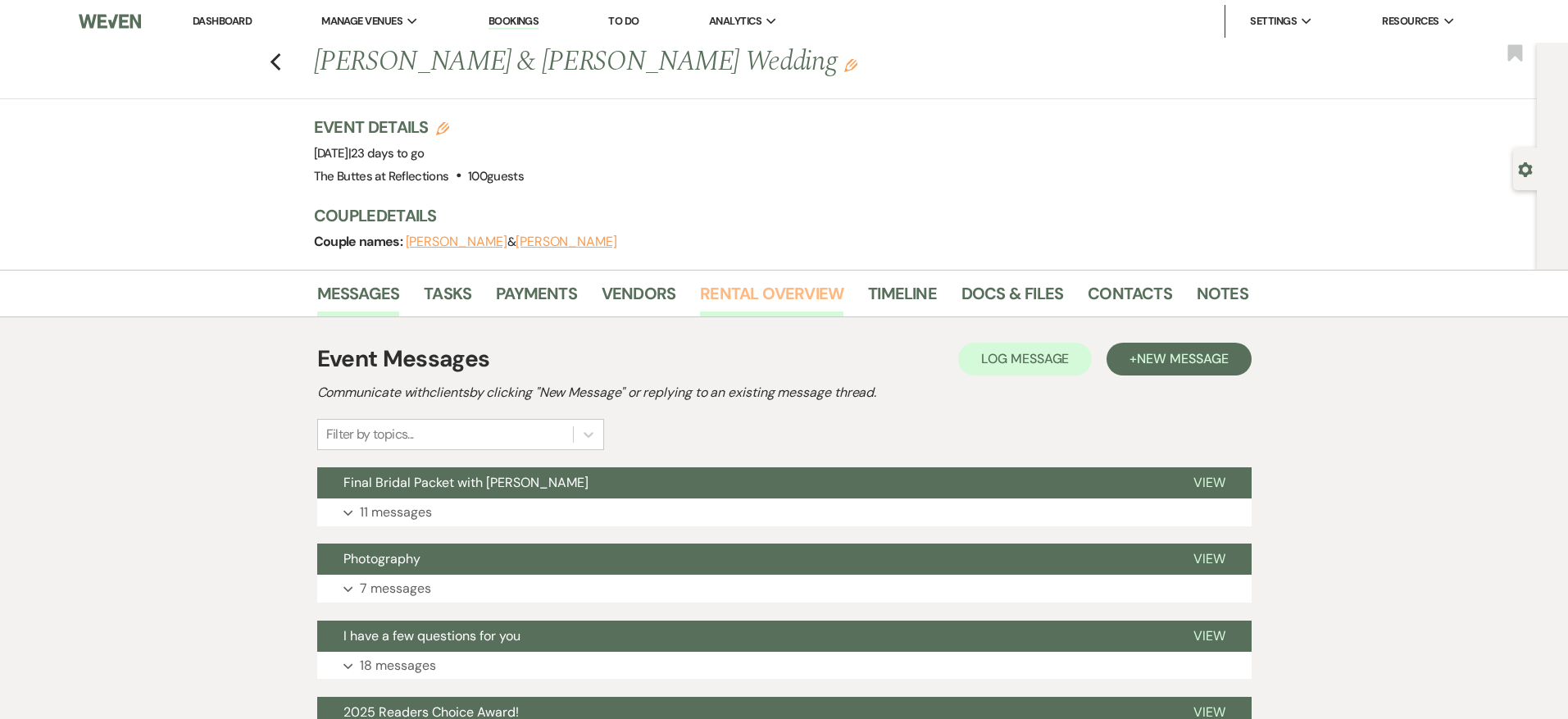
click at [723, 297] on link "Rental Overview" at bounding box center [771, 299] width 143 height 36
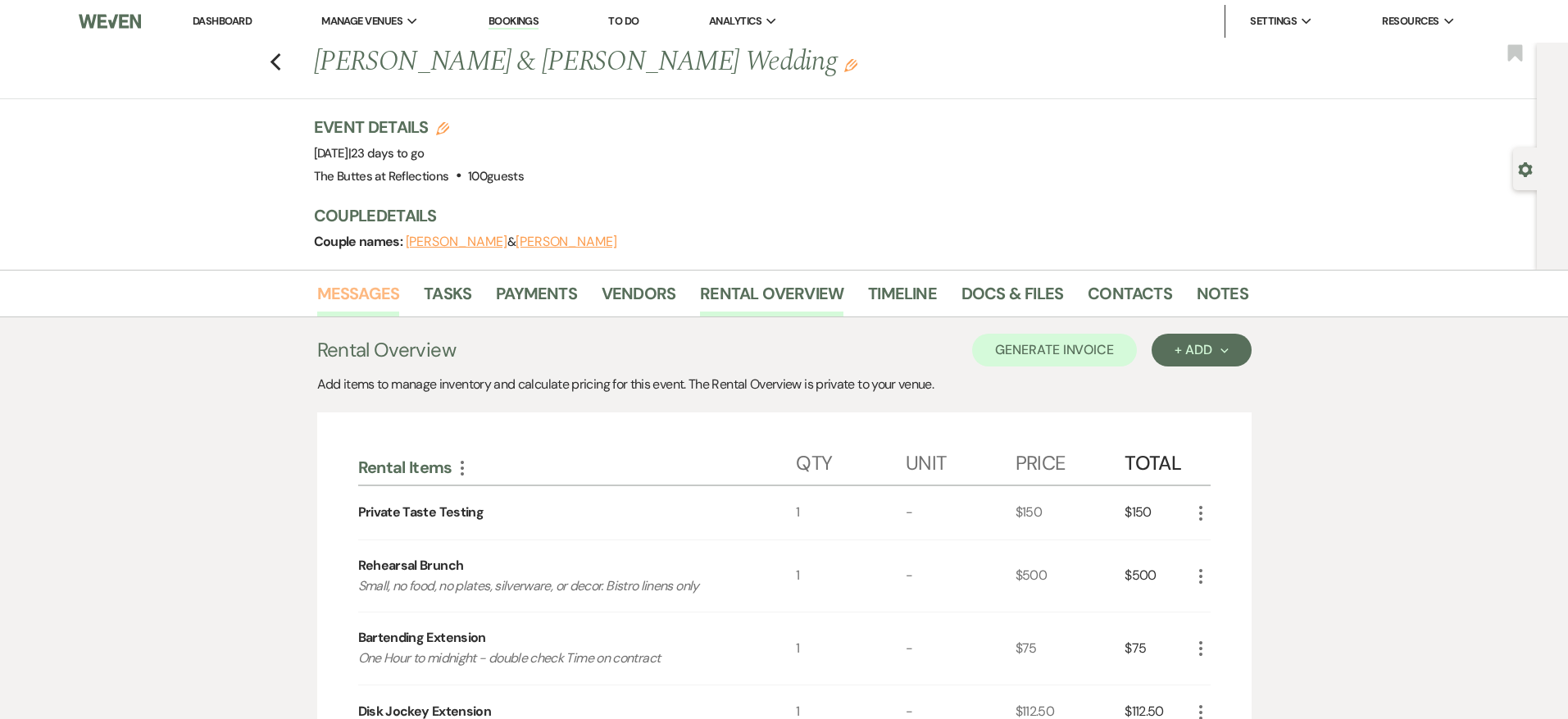
click at [372, 290] on link "Messages" at bounding box center [358, 299] width 82 height 36
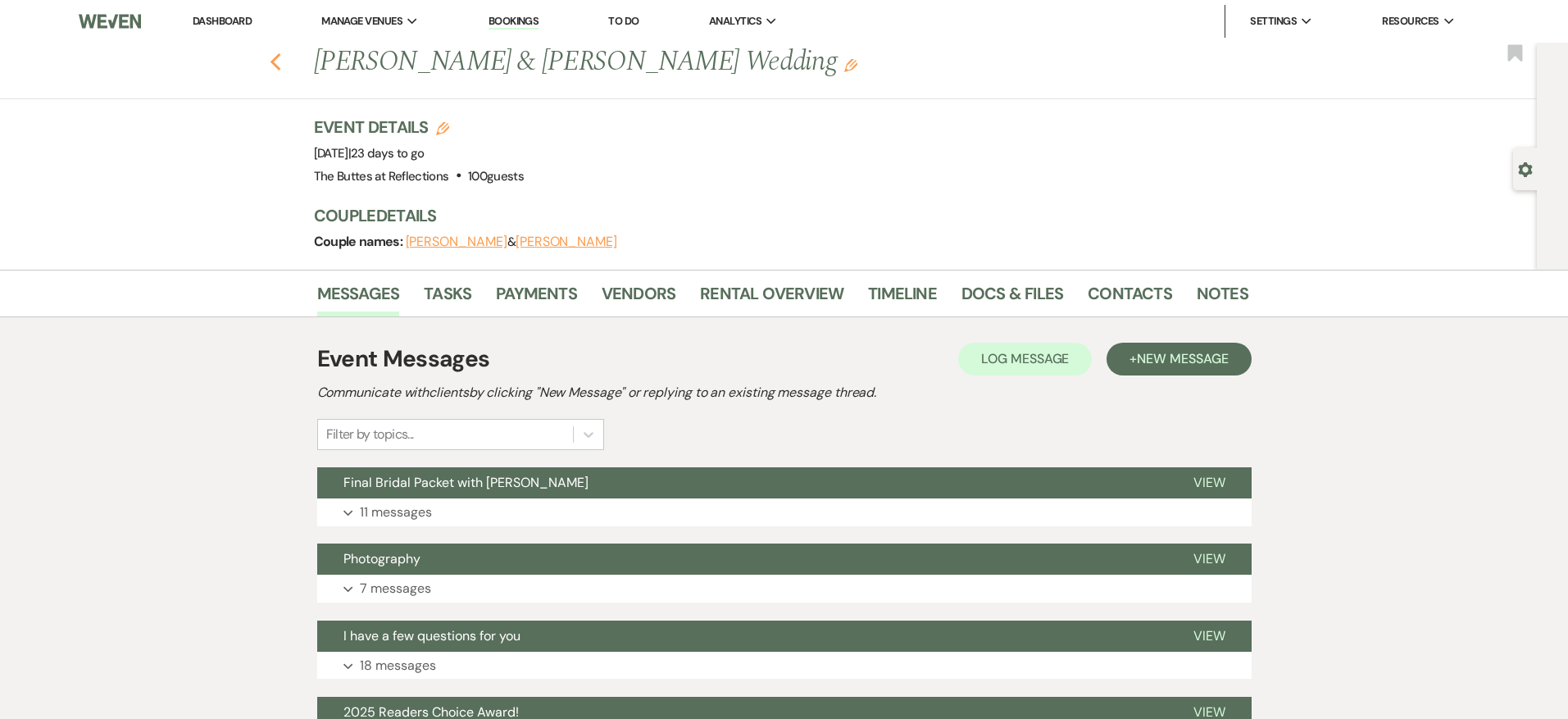
click at [272, 58] on icon "Previous" at bounding box center [276, 62] width 12 height 20
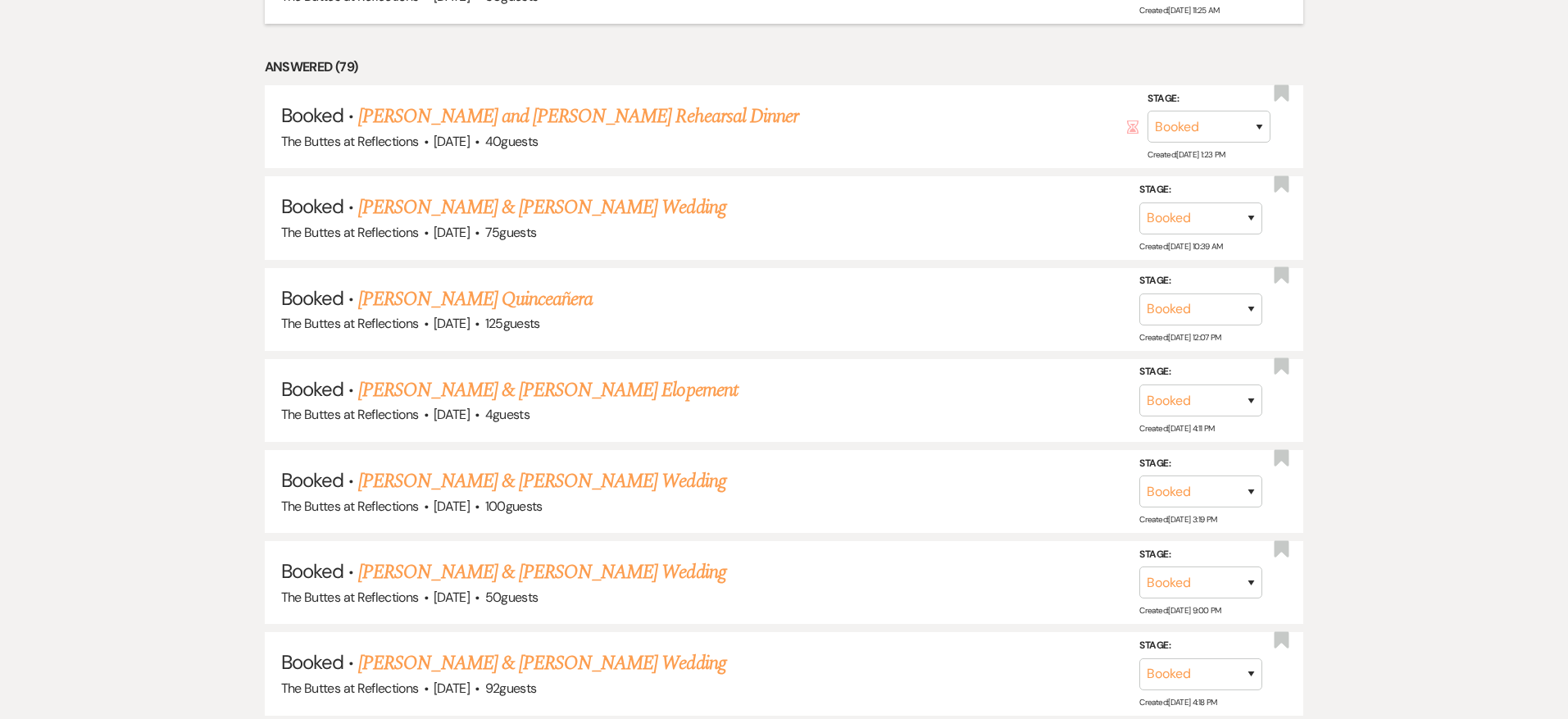
scroll to position [1725, 0]
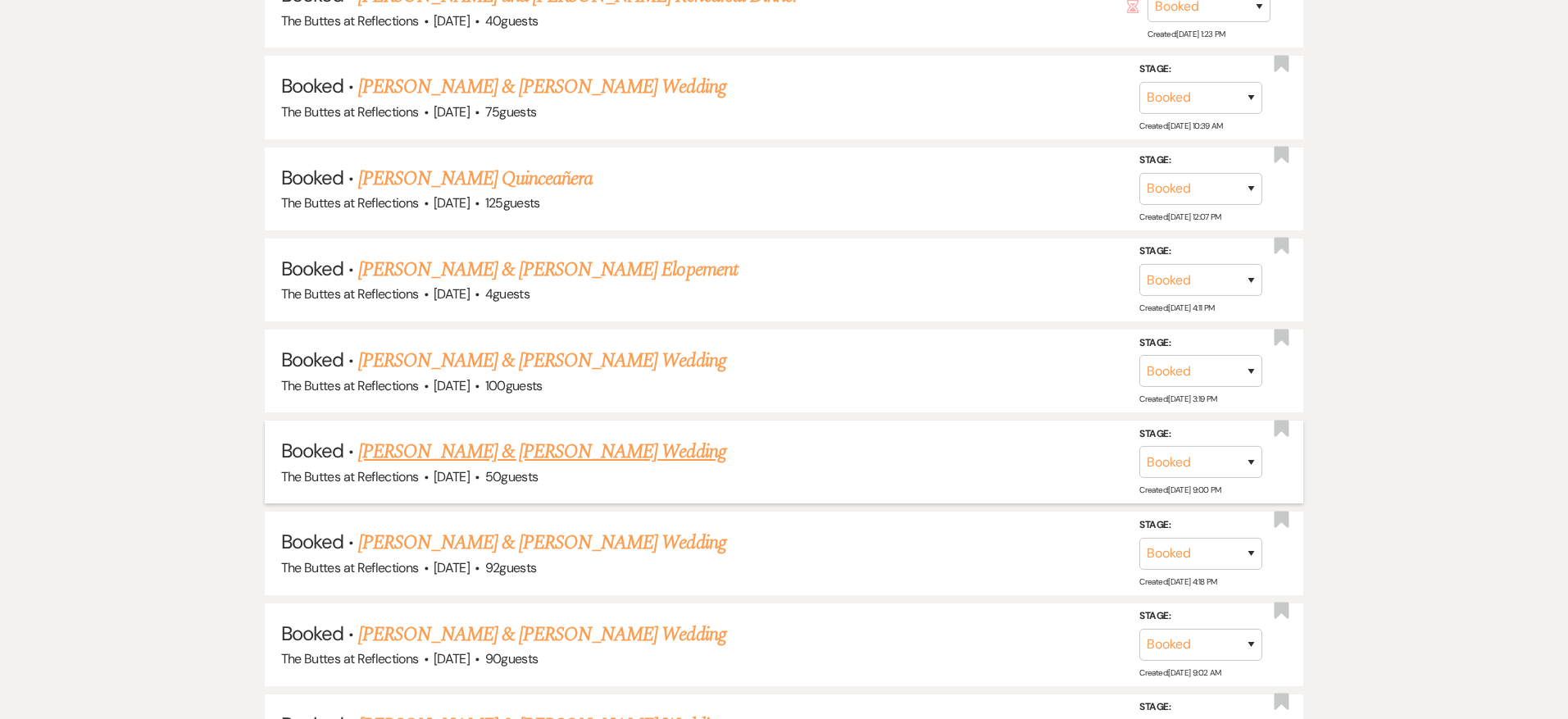
click at [471, 440] on link "[PERSON_NAME] & [PERSON_NAME] Wedding" at bounding box center [541, 452] width 367 height 30
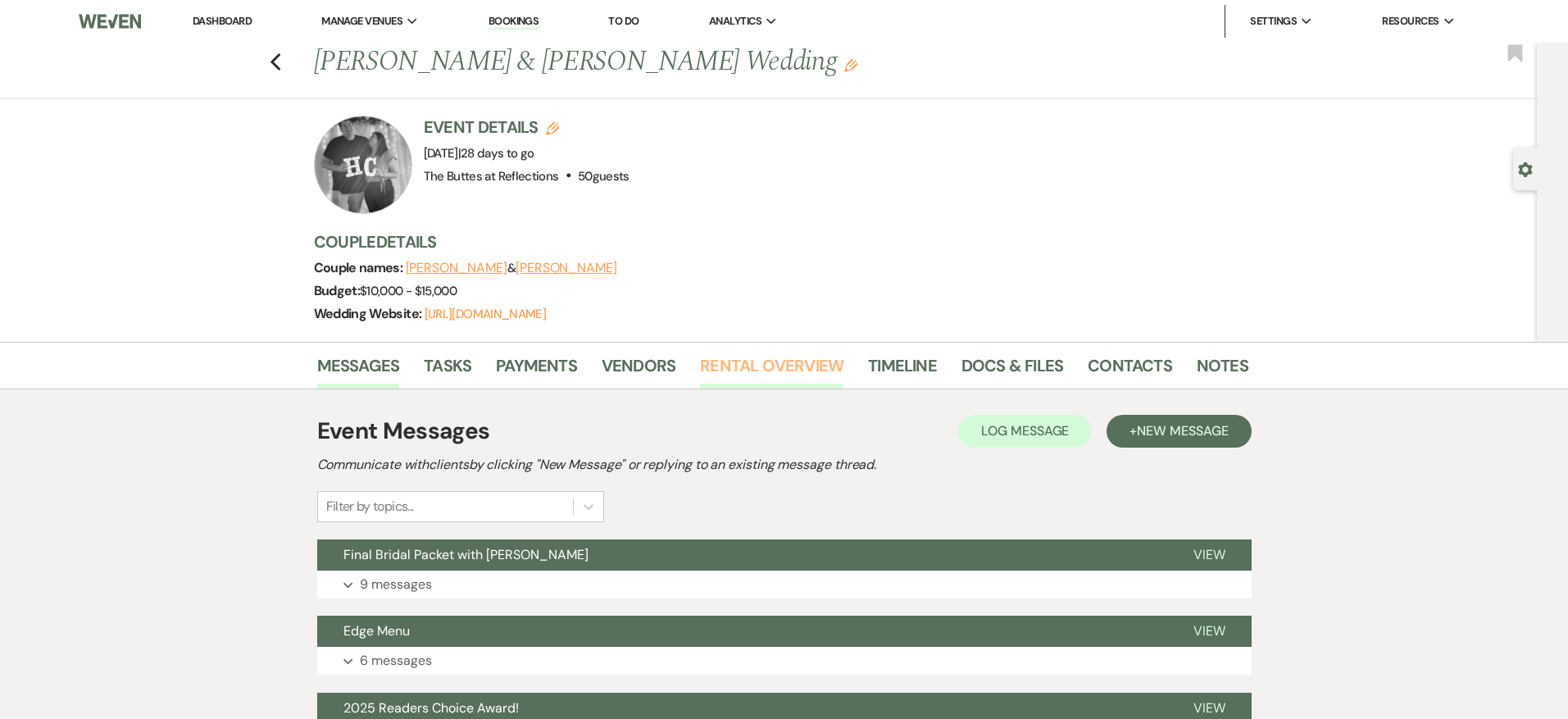
click at [716, 364] on link "Rental Overview" at bounding box center [771, 371] width 143 height 36
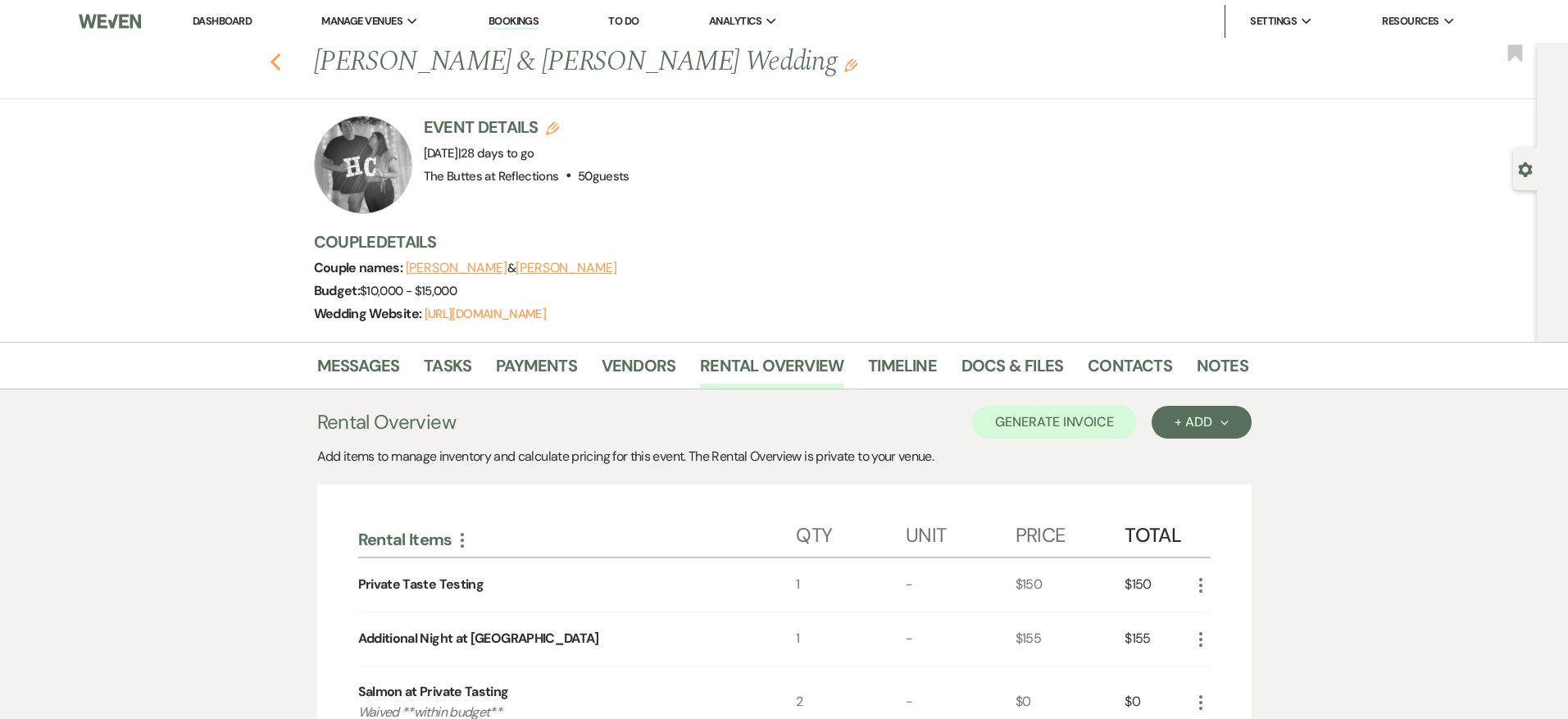
click at [273, 66] on use "button" at bounding box center [275, 62] width 10 height 18
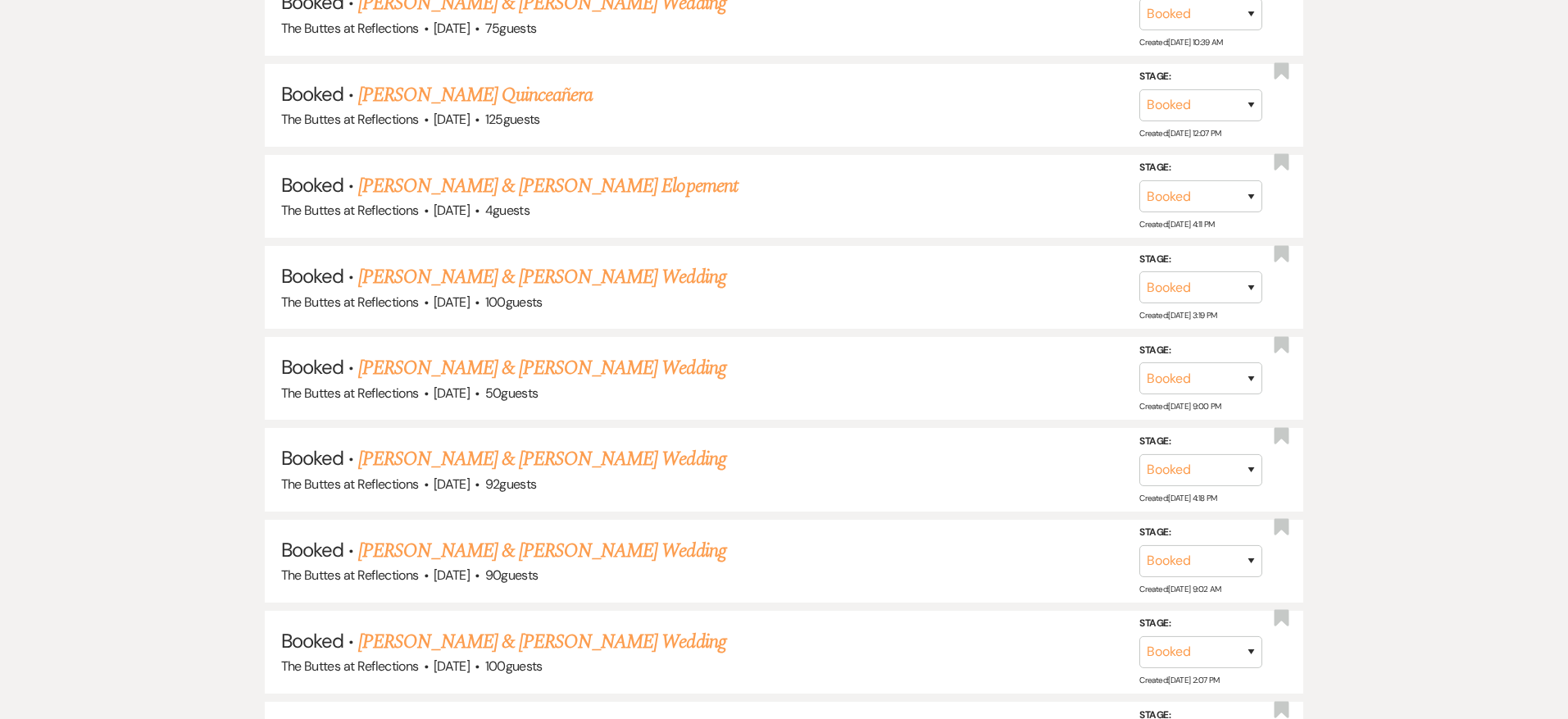
scroll to position [1833, 0]
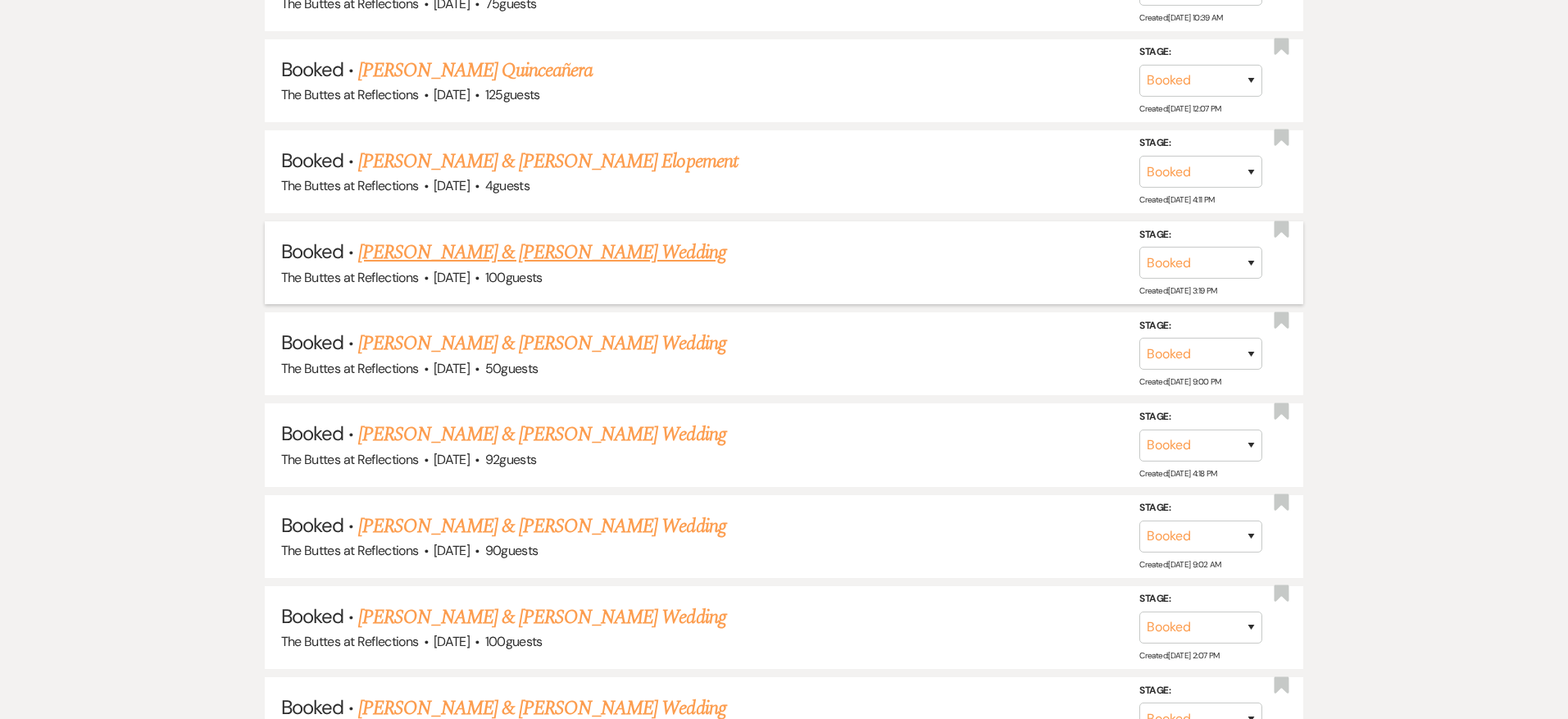
click at [432, 240] on link "[PERSON_NAME] & [PERSON_NAME] Wedding" at bounding box center [541, 253] width 367 height 30
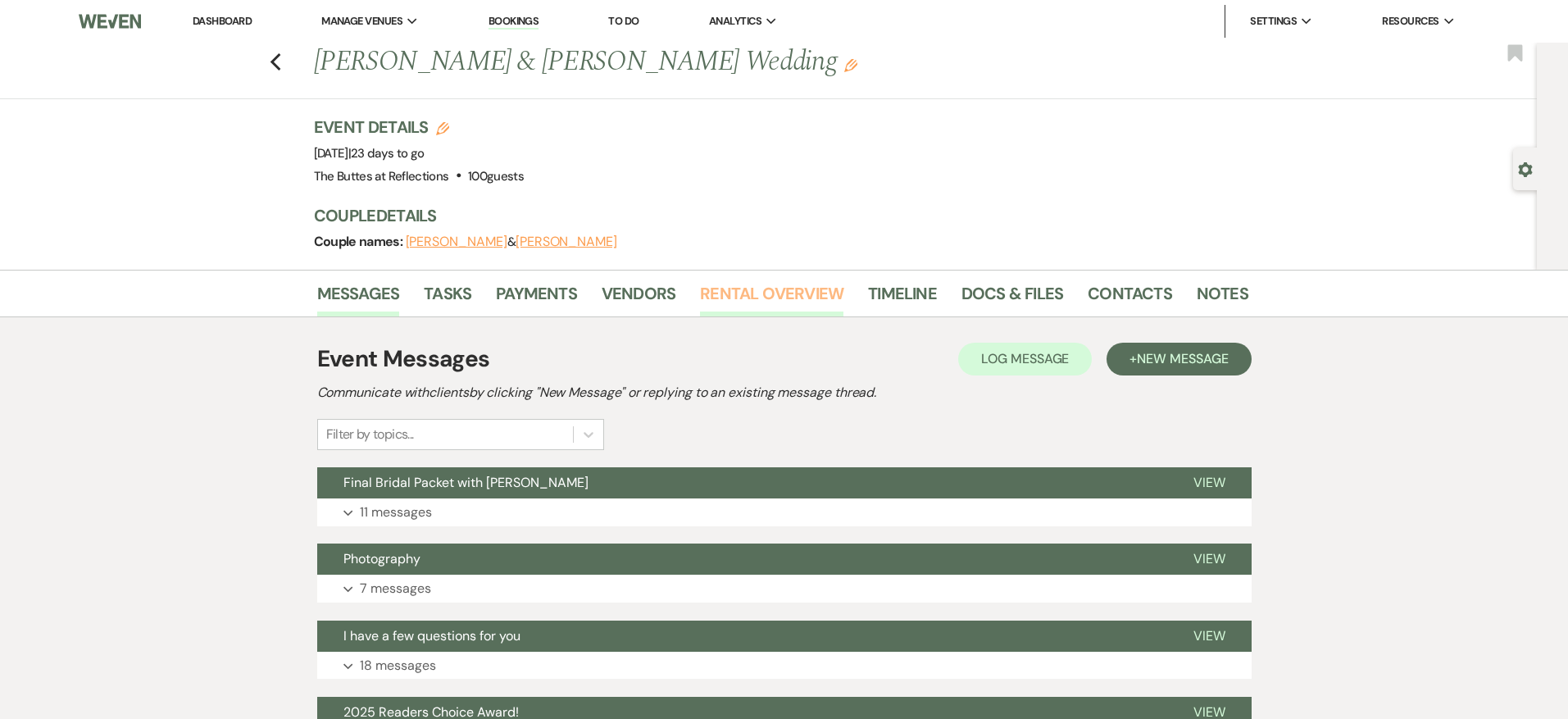
click at [730, 290] on link "Rental Overview" at bounding box center [771, 299] width 143 height 36
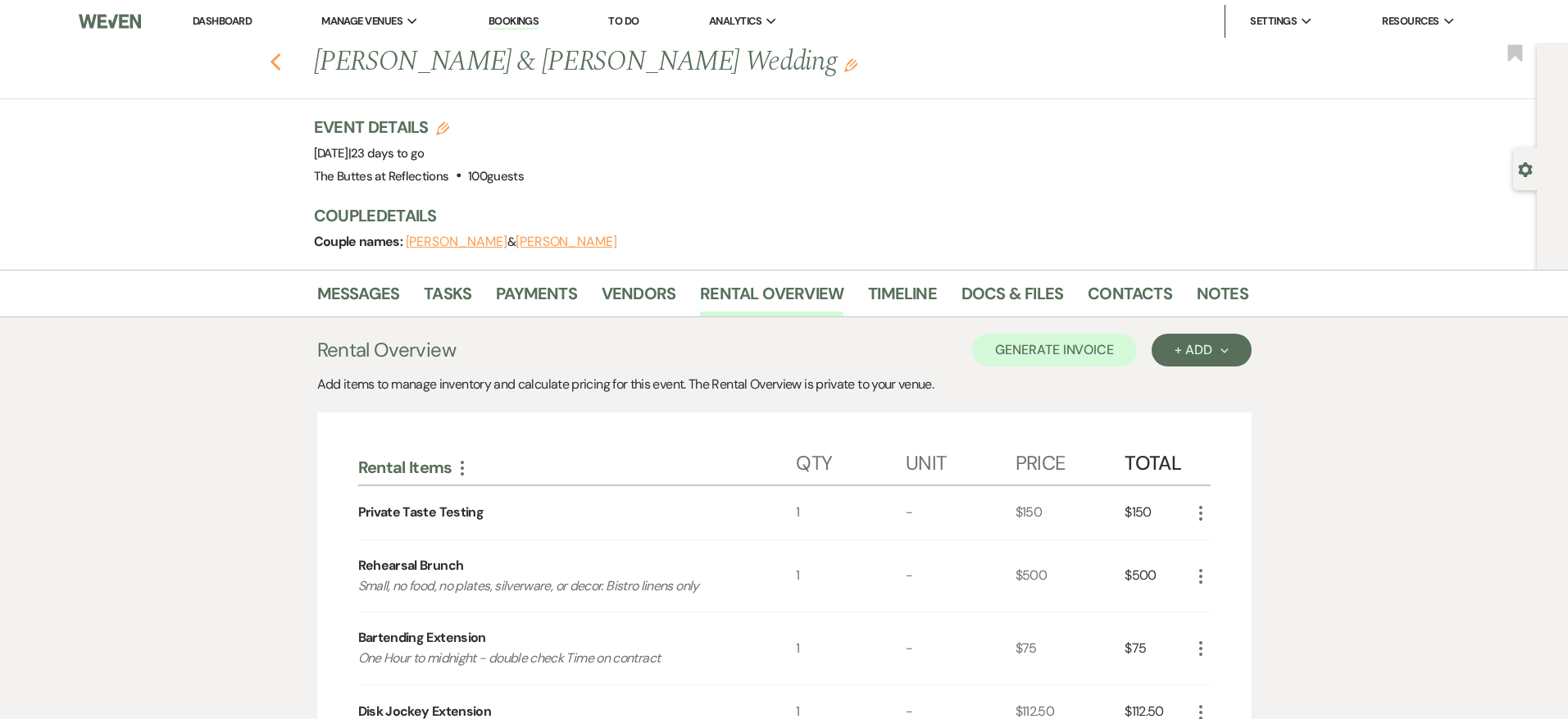
click at [277, 61] on icon "Previous" at bounding box center [276, 62] width 12 height 20
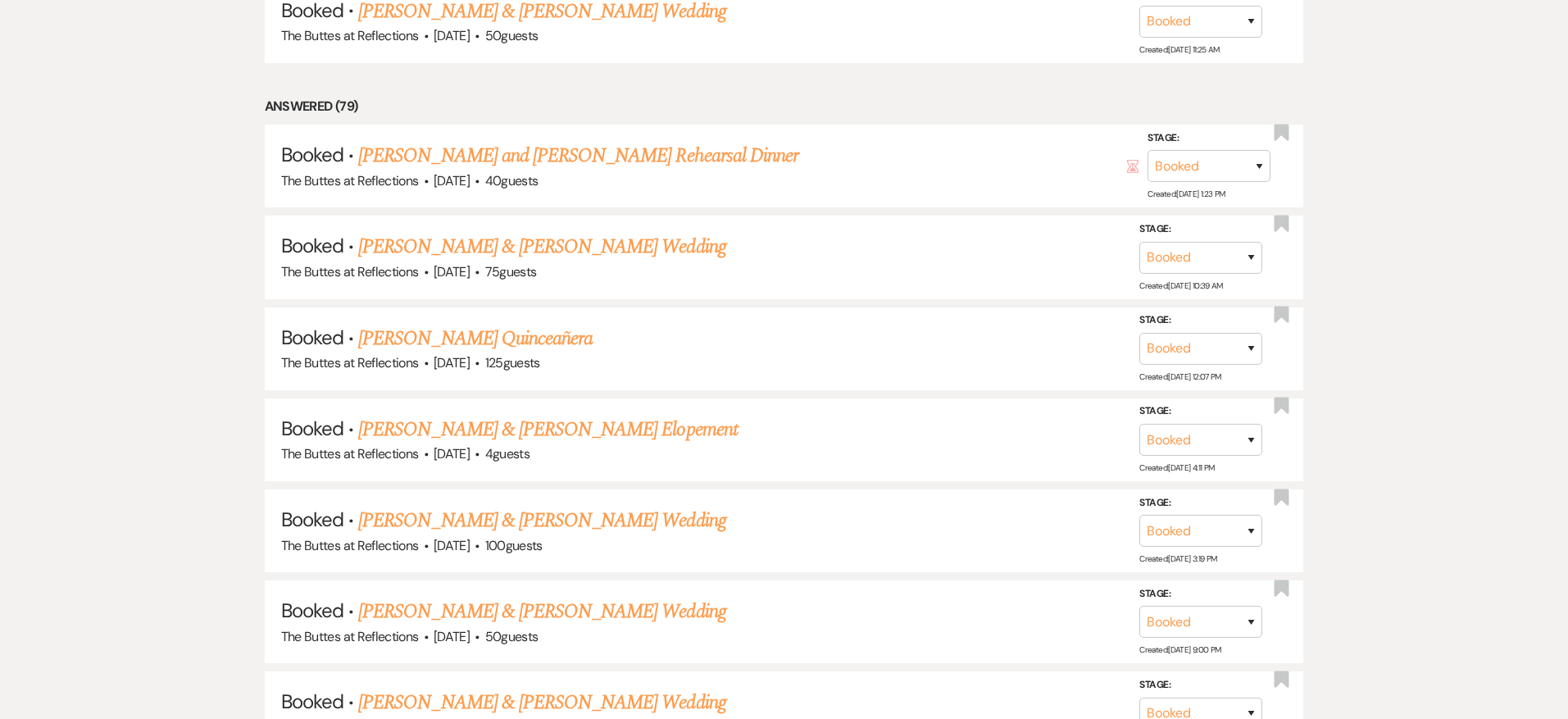
scroll to position [1582, 0]
